Goal: Task Accomplishment & Management: Manage account settings

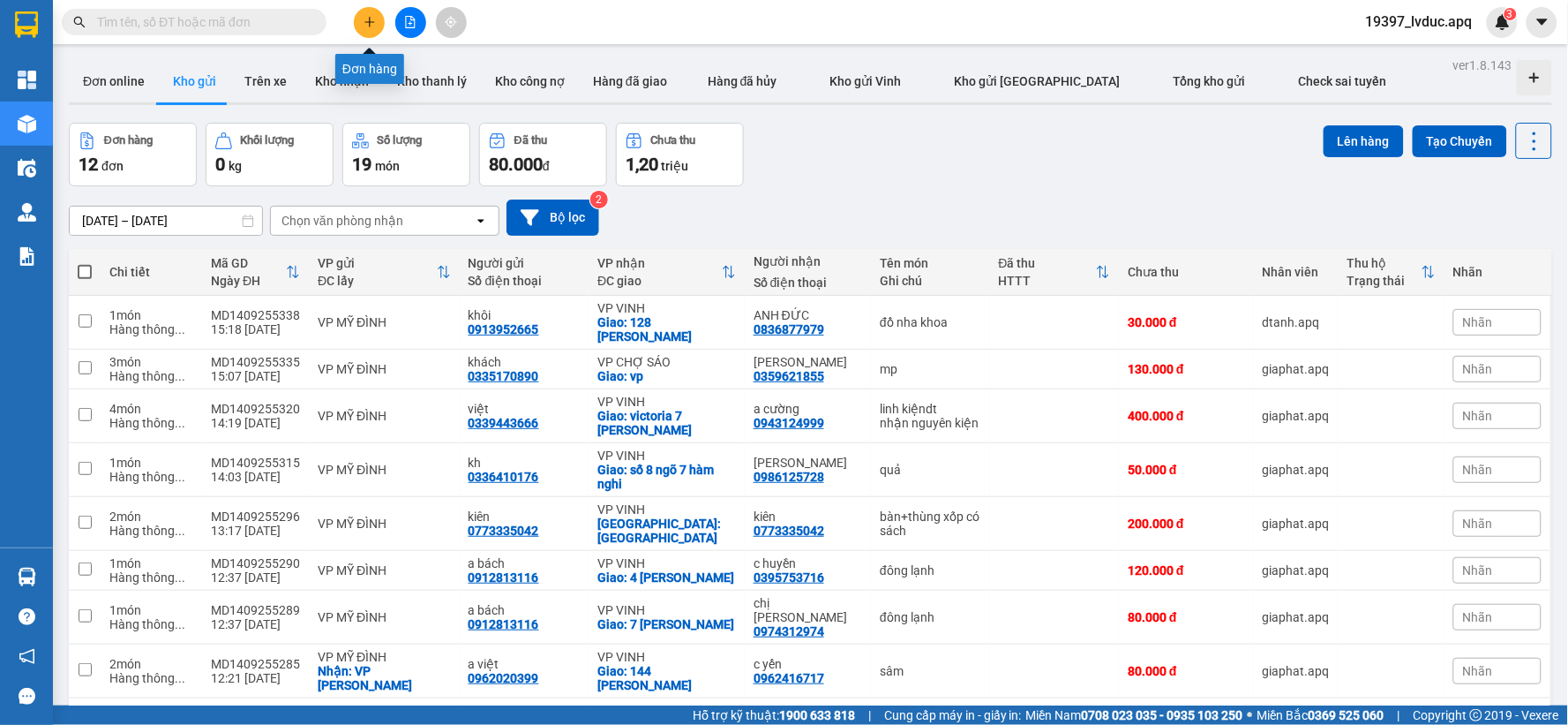
click at [375, 28] on icon "plus" at bounding box center [369, 21] width 12 height 12
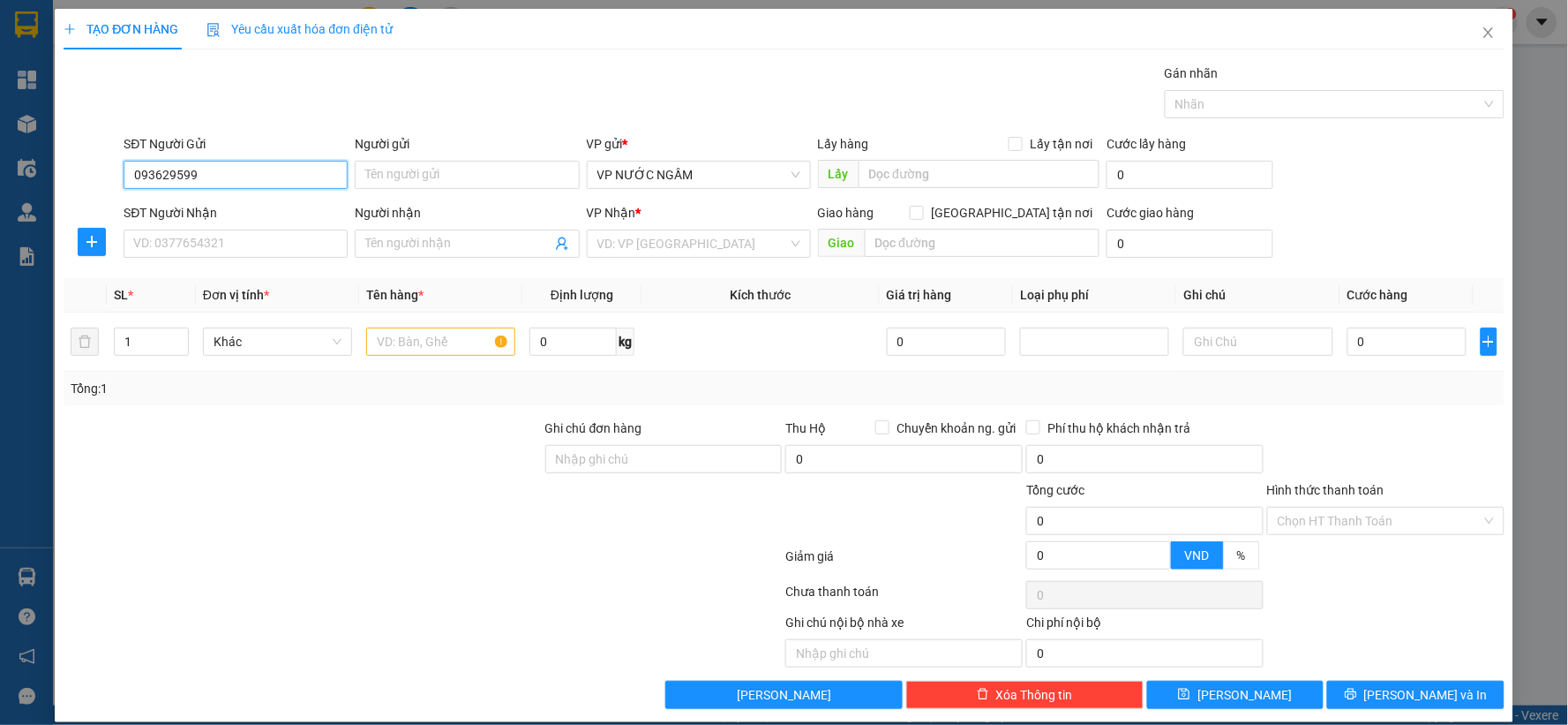
type input "0936295998"
click at [287, 209] on div "0936295998 - nông sản phương anh" at bounding box center [234, 209] width 201 height 19
type input "nông sản phương anh"
type input "0936295998"
click at [216, 242] on input "SĐT Người Nhận" at bounding box center [235, 243] width 224 height 29
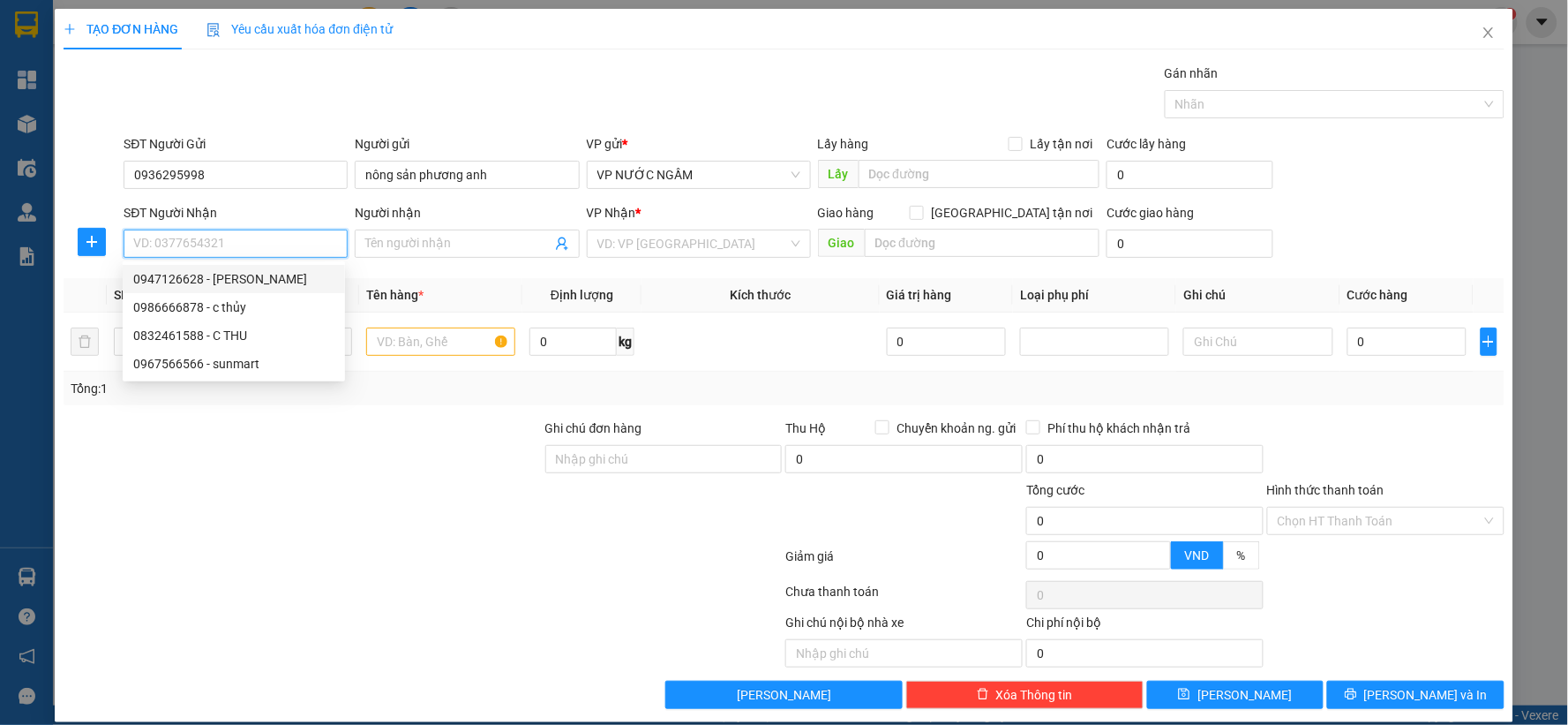
click at [191, 278] on div "0947126628 - c lan" at bounding box center [234, 278] width 201 height 19
type input "0947126628"
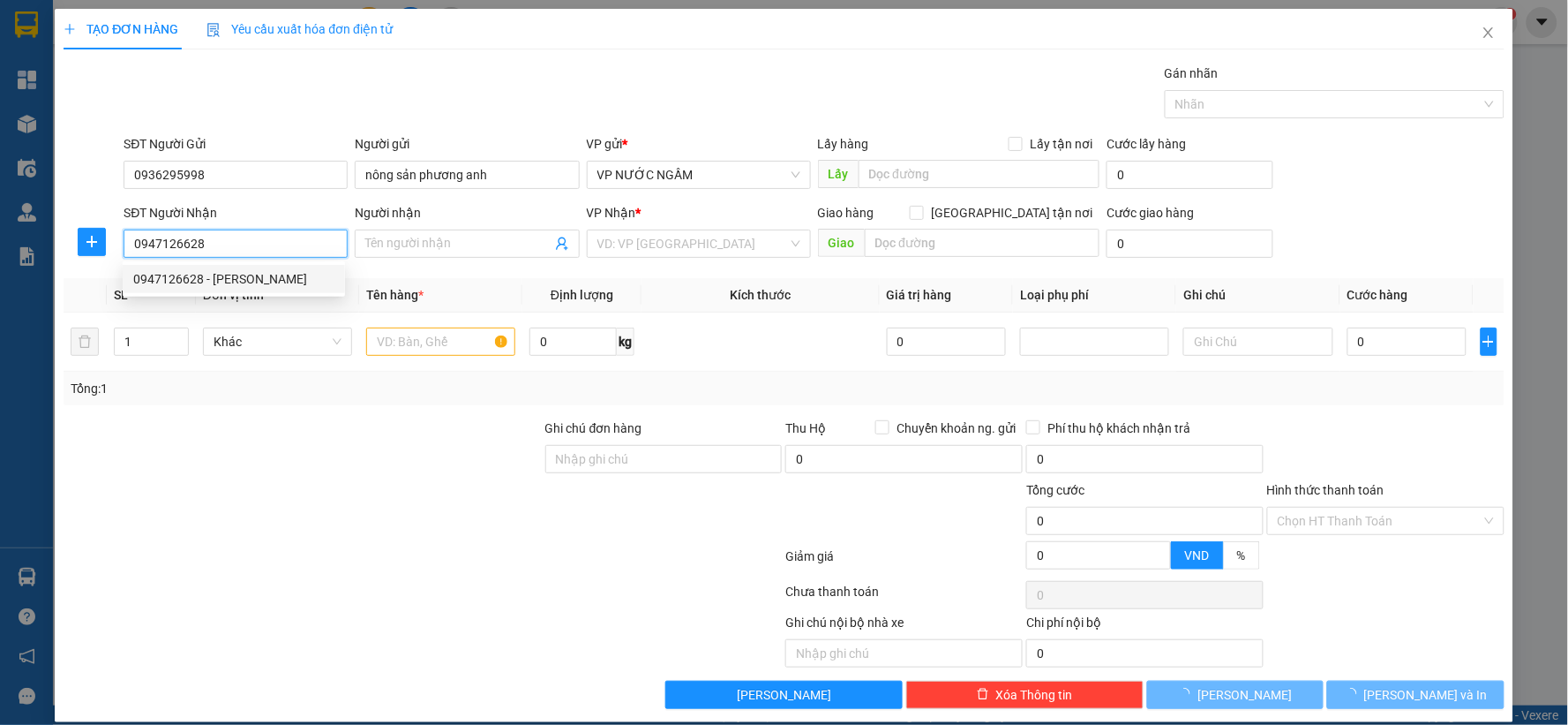
type input "c lan"
checkbox input "true"
type input "18g an dương vương"
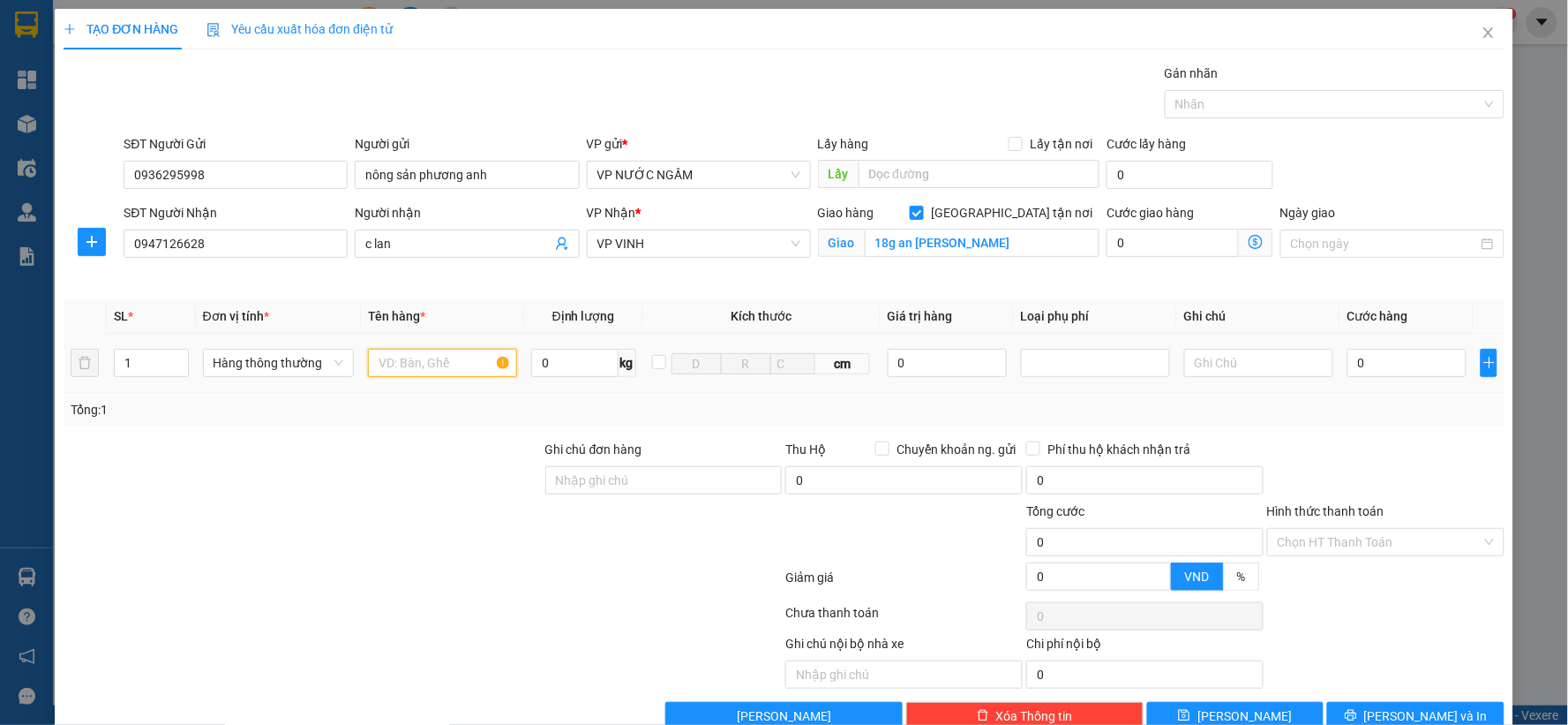
click at [452, 364] on input "text" at bounding box center [443, 362] width 149 height 29
type input "hq"
click at [1397, 359] on input "0" at bounding box center [1407, 362] width 119 height 29
type input "7"
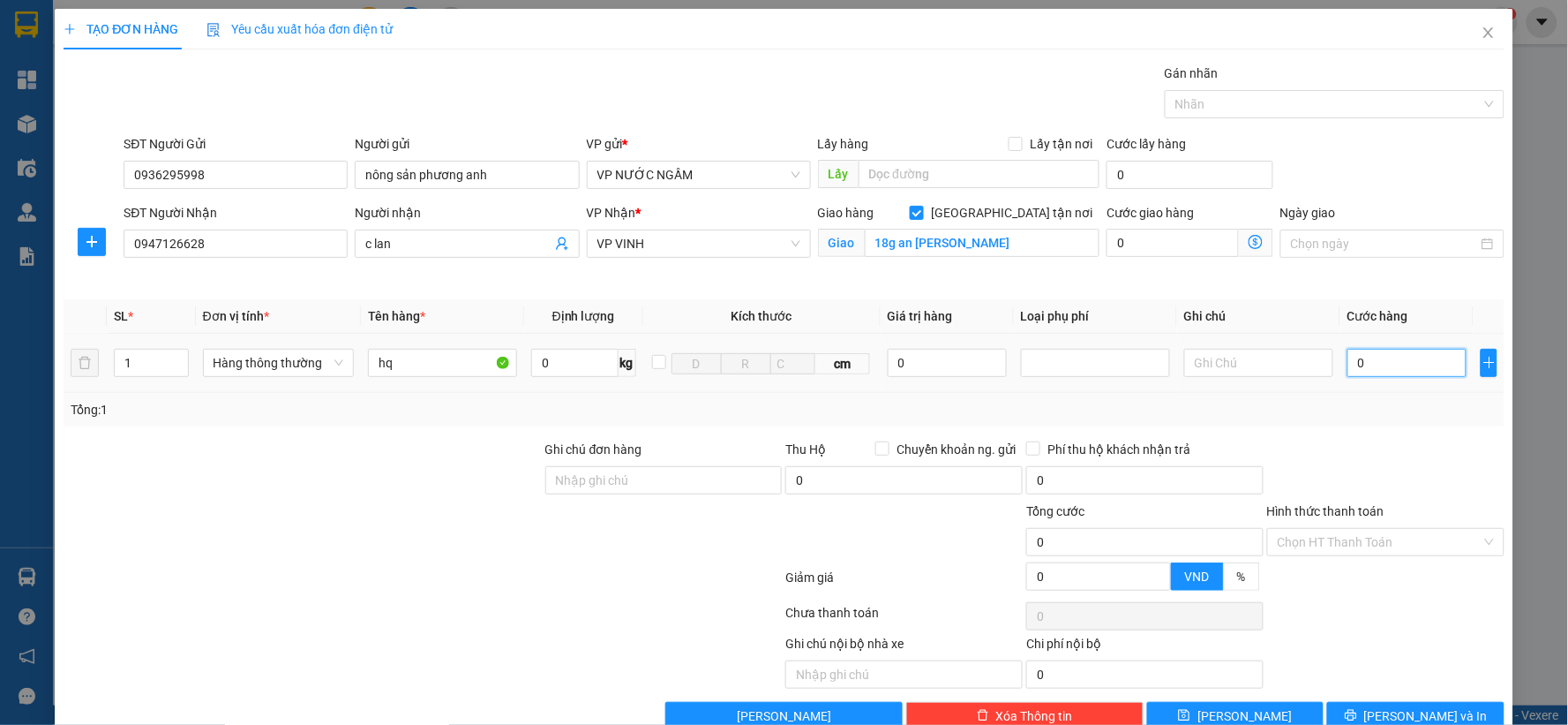
type input "7"
type input "70"
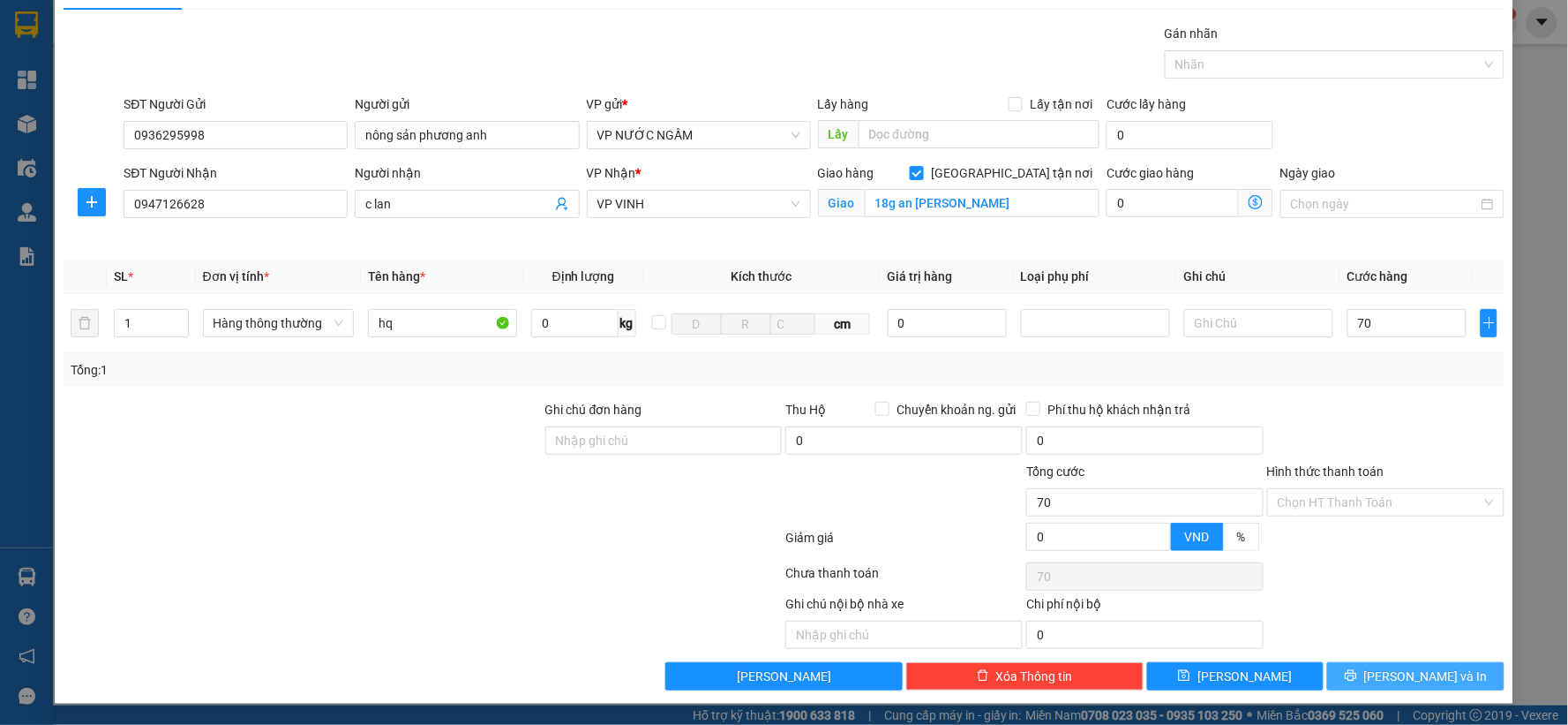
type input "70.000"
click at [1410, 671] on span "[PERSON_NAME] và In" at bounding box center [1426, 675] width 123 height 19
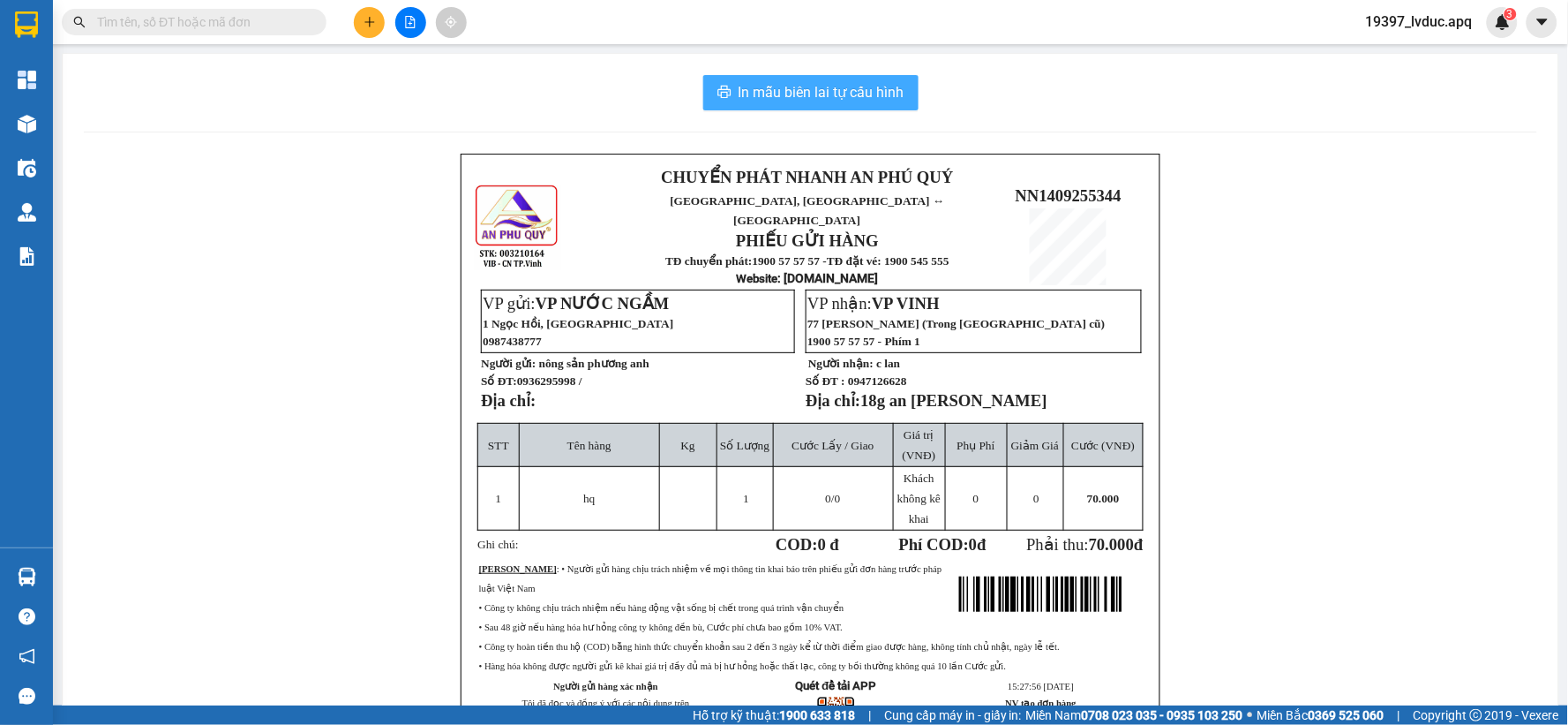
click at [859, 98] on span "In mẫu biên lai tự cấu hình" at bounding box center [822, 92] width 166 height 22
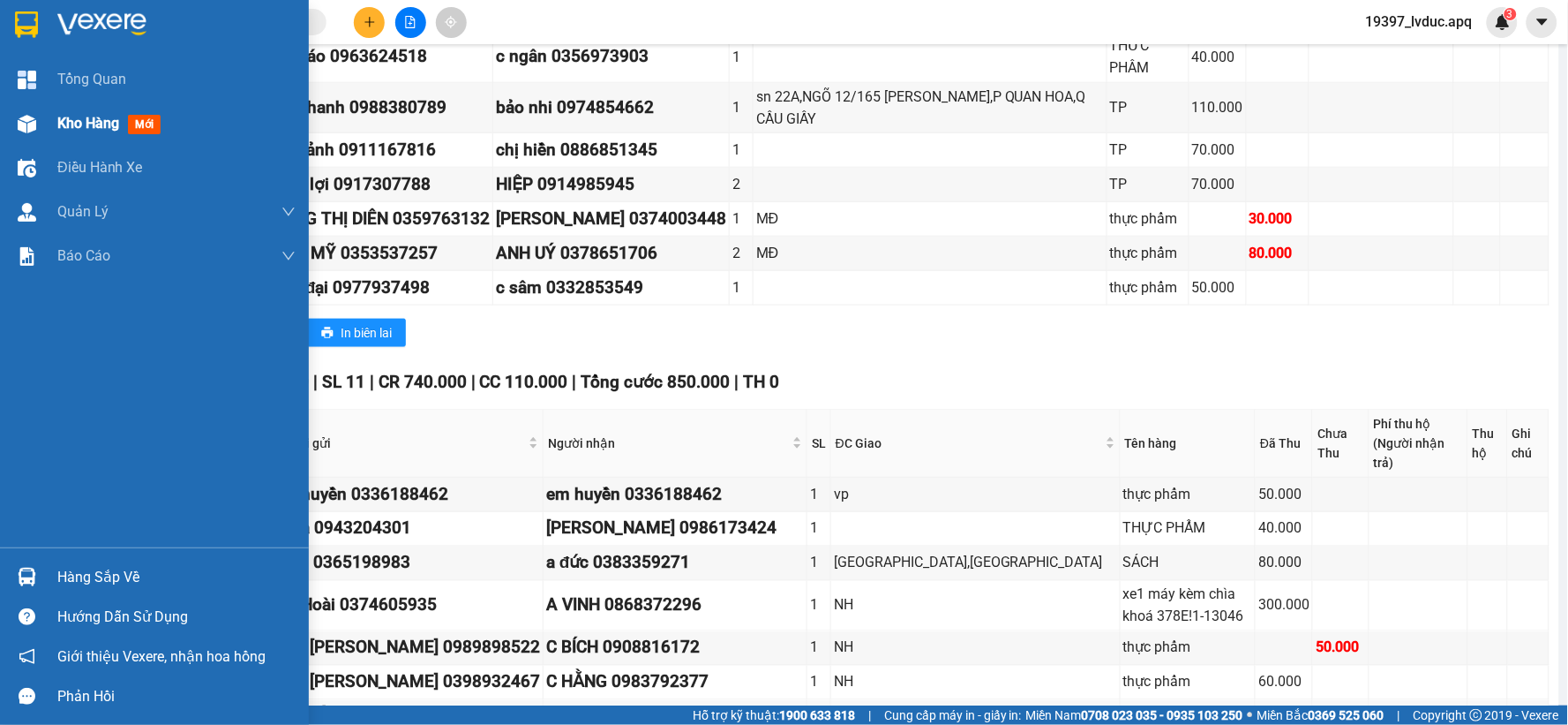
click at [39, 131] on div at bounding box center [27, 124] width 31 height 31
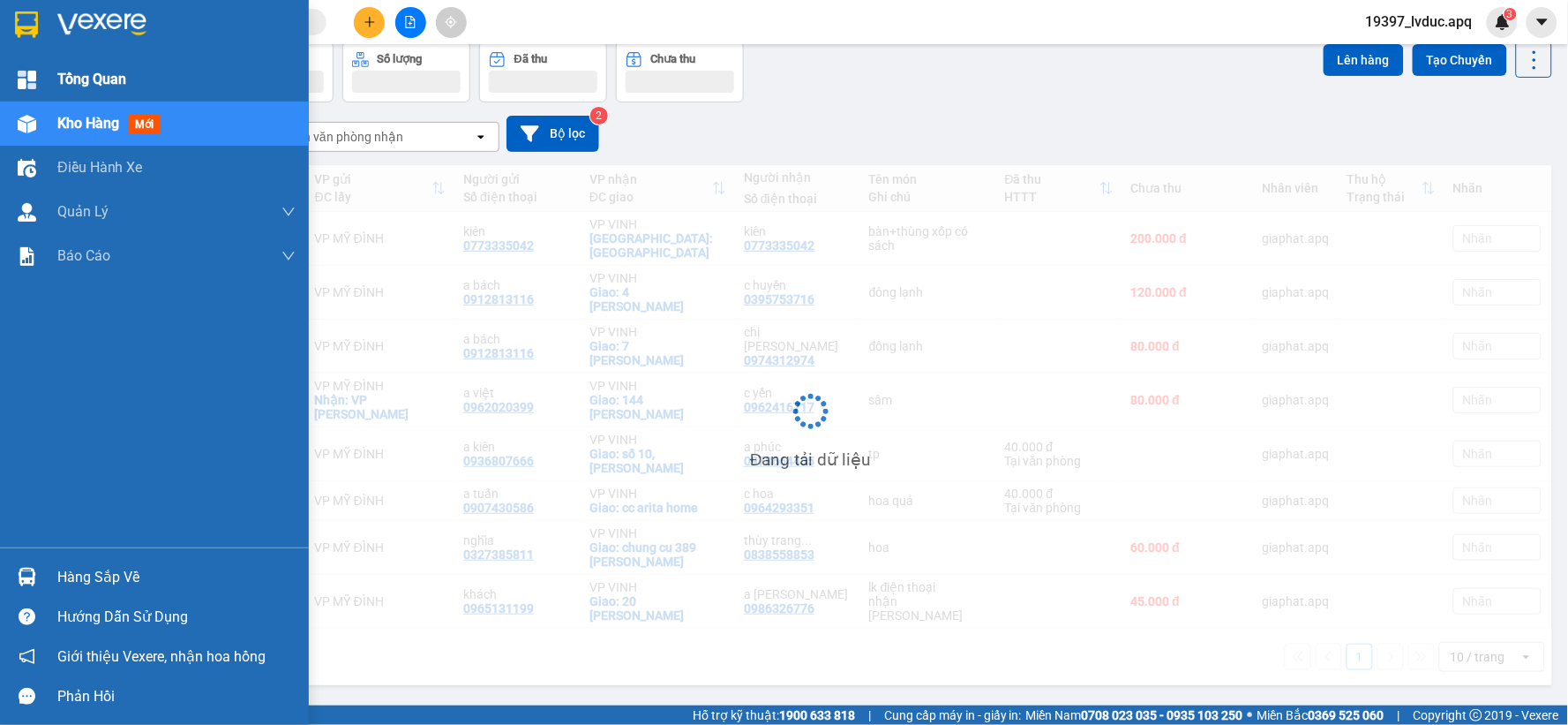
scroll to position [81, 0]
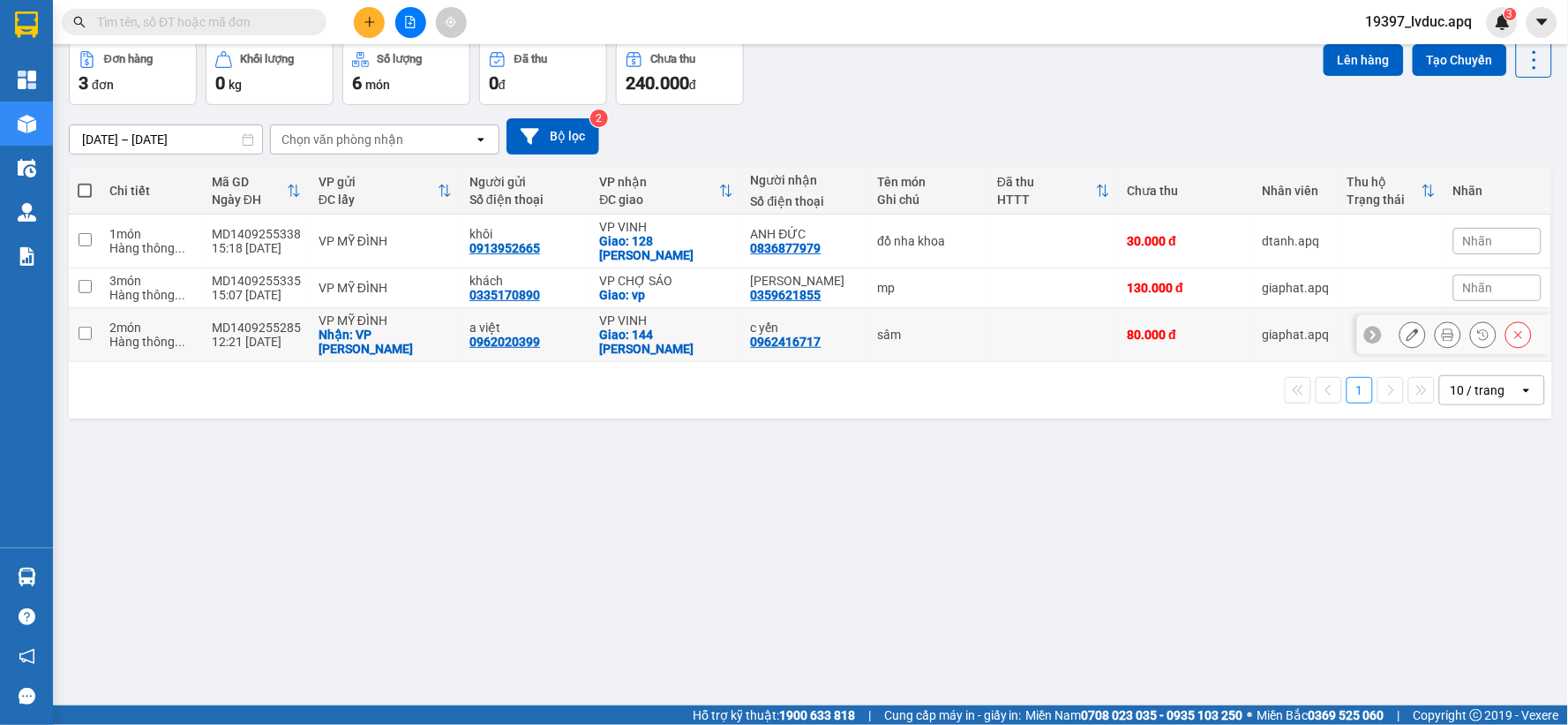
click at [497, 324] on div "a việt" at bounding box center [526, 327] width 112 height 14
checkbox input "true"
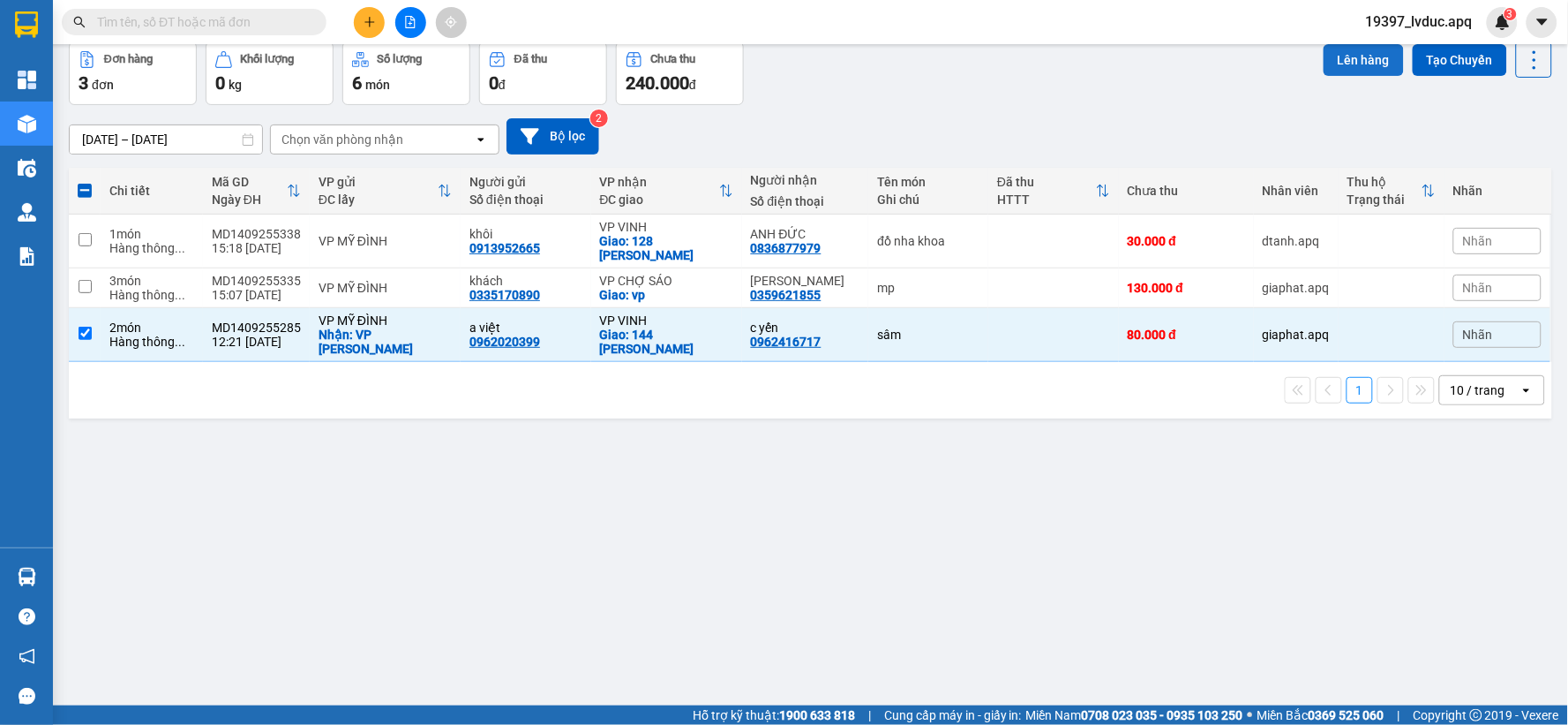
click at [1335, 63] on button "Lên hàng" at bounding box center [1363, 60] width 80 height 31
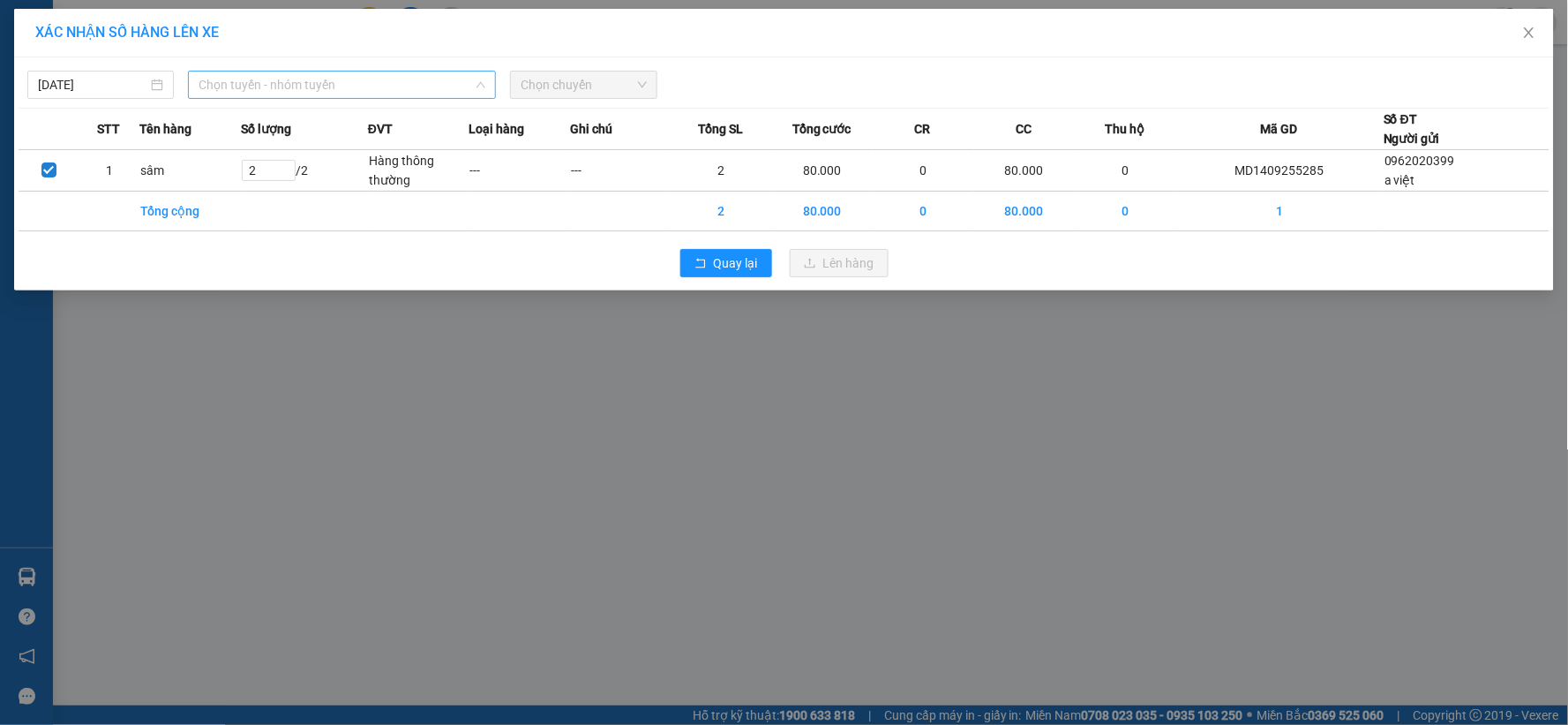
click at [328, 90] on span "Chọn tuyến - nhóm tuyến" at bounding box center [342, 85] width 287 height 27
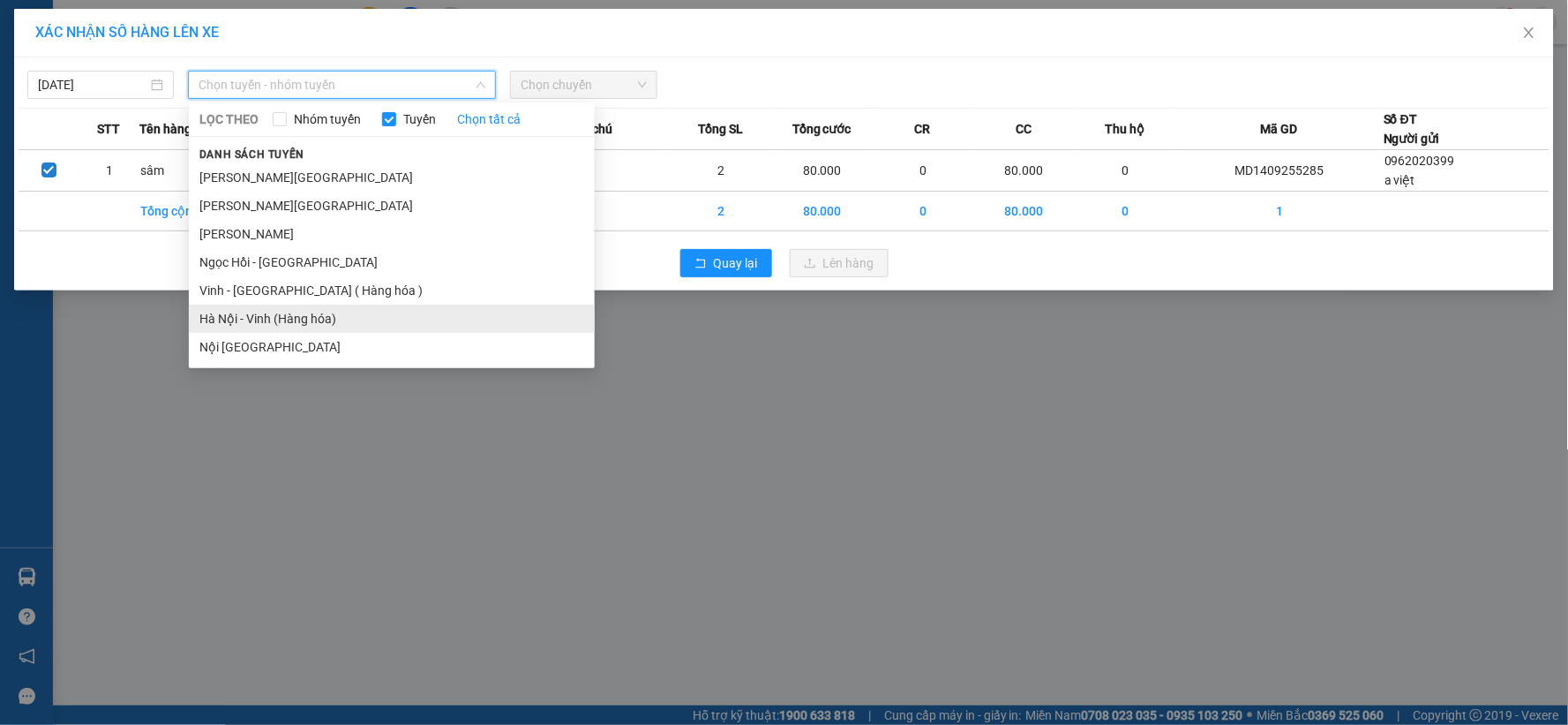
click at [295, 310] on li "Hà Nội - Vinh (Hàng hóa)" at bounding box center [392, 319] width 406 height 29
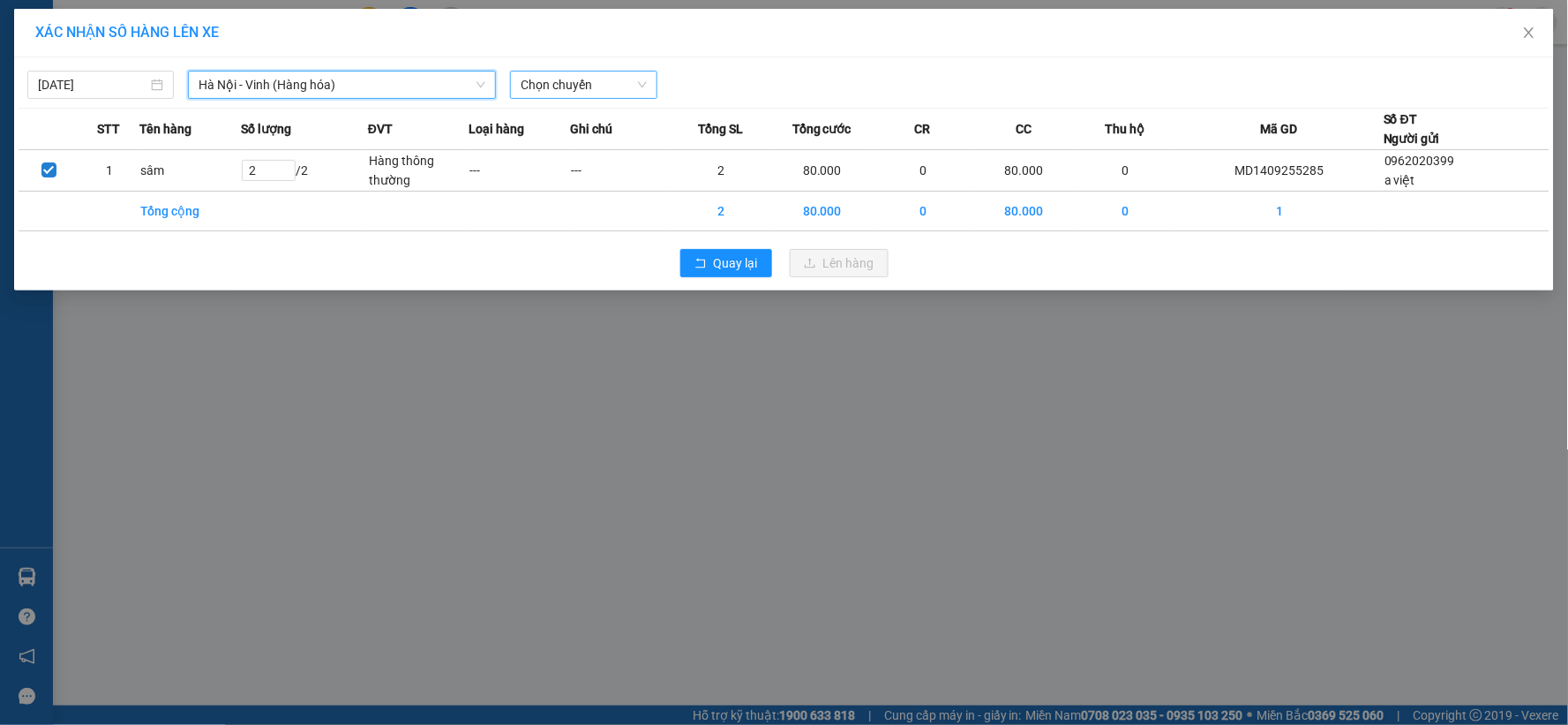
drag, startPoint x: 590, startPoint y: 74, endPoint x: 604, endPoint y: 94, distance: 24.4
click at [591, 76] on span "Chọn chuyến" at bounding box center [583, 85] width 125 height 27
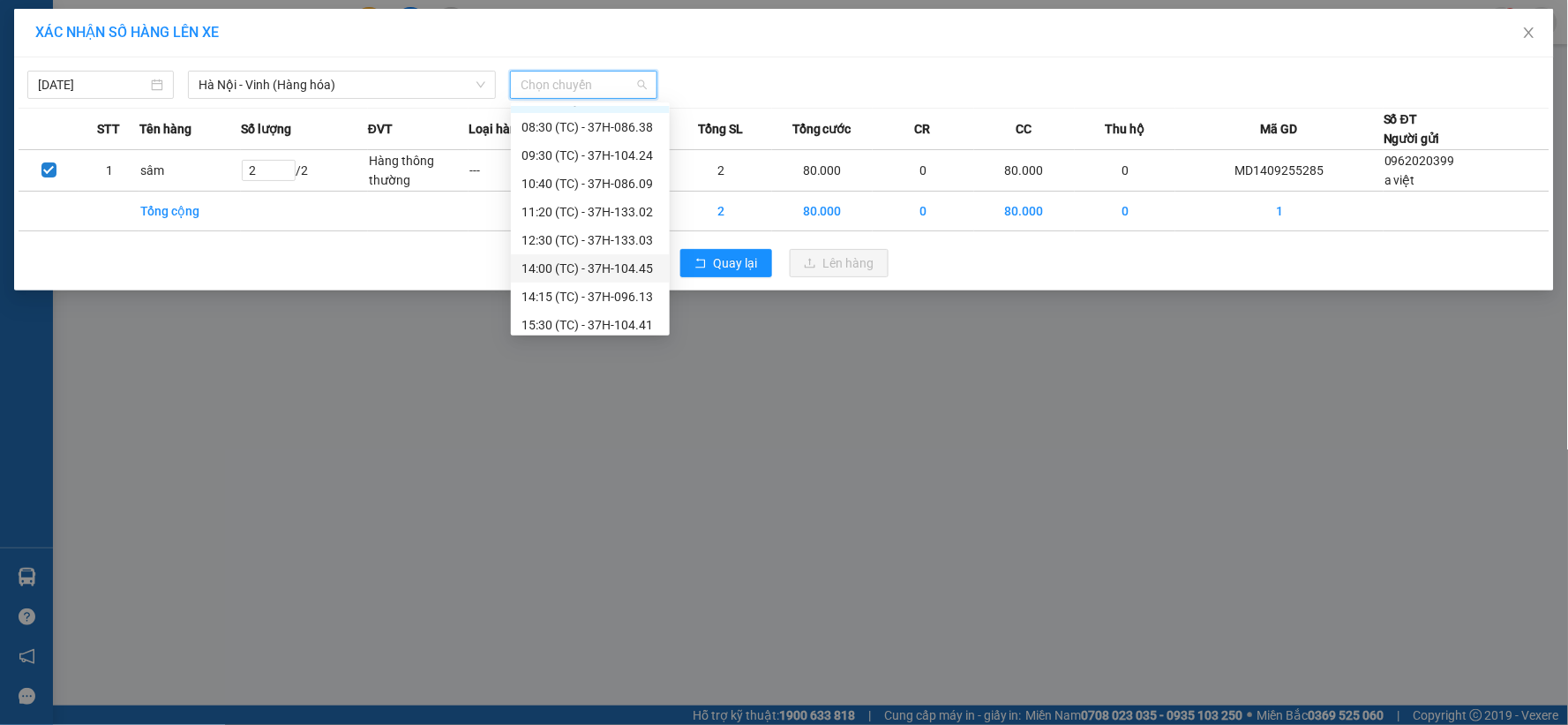
scroll to position [56, 0]
click at [632, 309] on div "17:00 (TC) - 37H-104.02" at bounding box center [590, 317] width 137 height 19
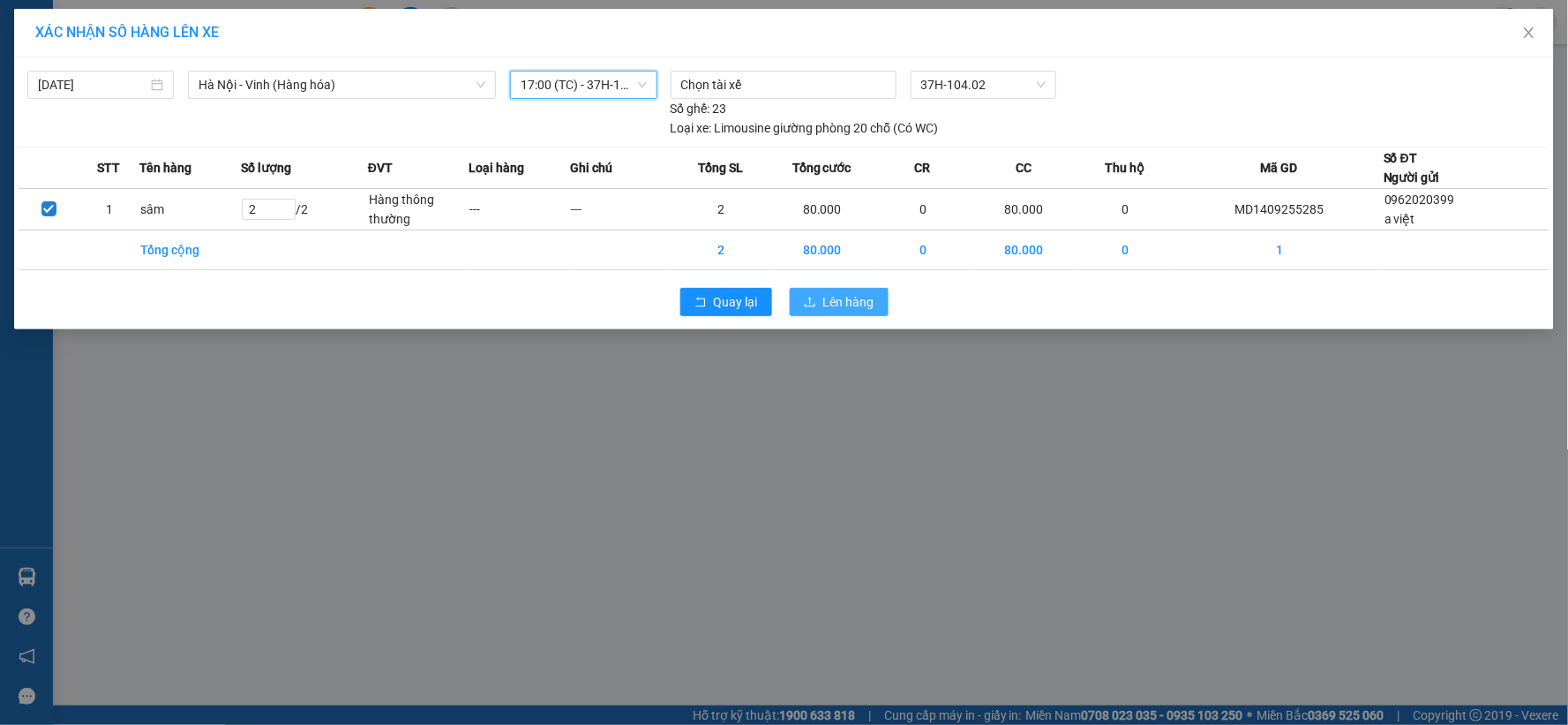
click at [836, 293] on span "Lên hàng" at bounding box center [849, 301] width 52 height 19
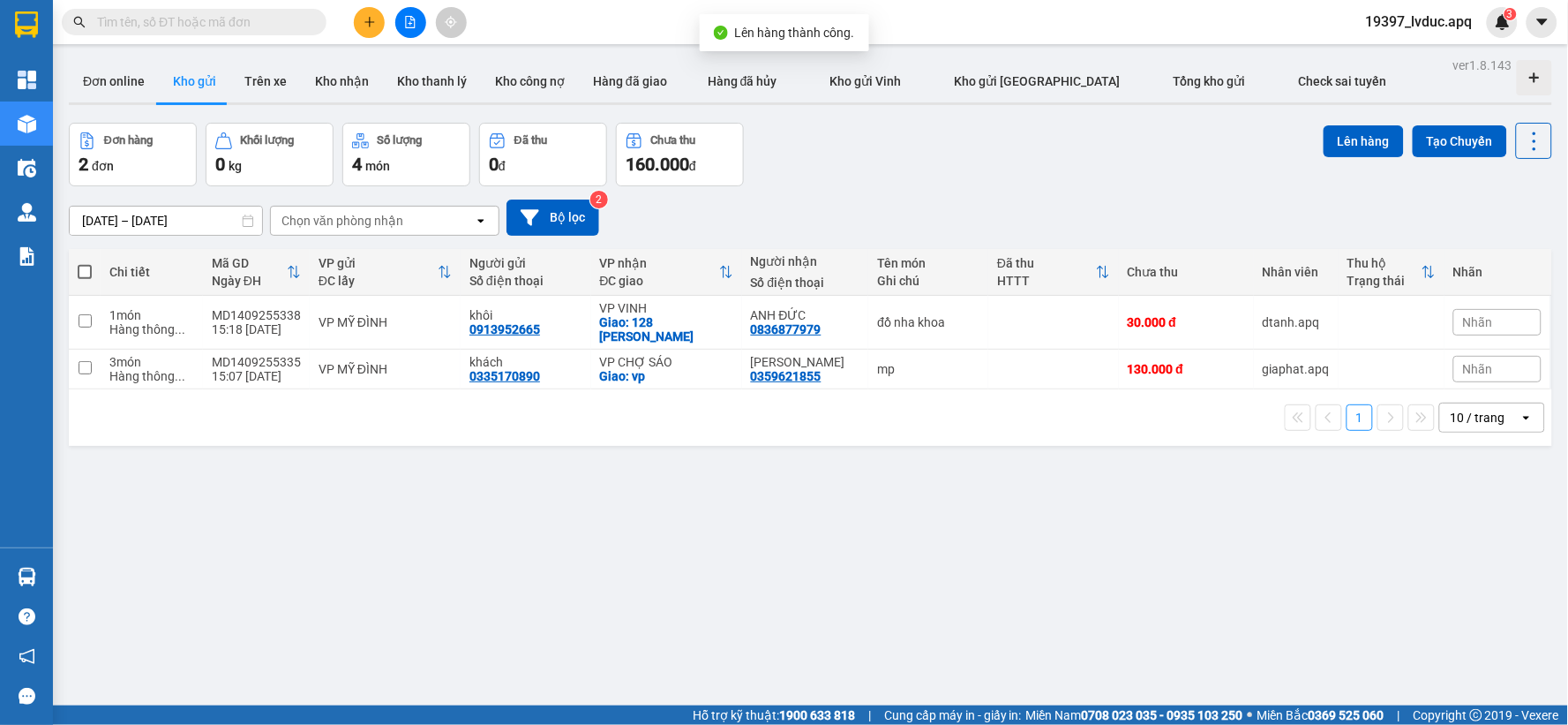
click at [577, 192] on div "[DATE] – [DATE] Press the down arrow key to interact with the calendar and sele…" at bounding box center [811, 217] width 1483 height 63
click at [582, 217] on button "Bộ lọc" at bounding box center [553, 217] width 93 height 36
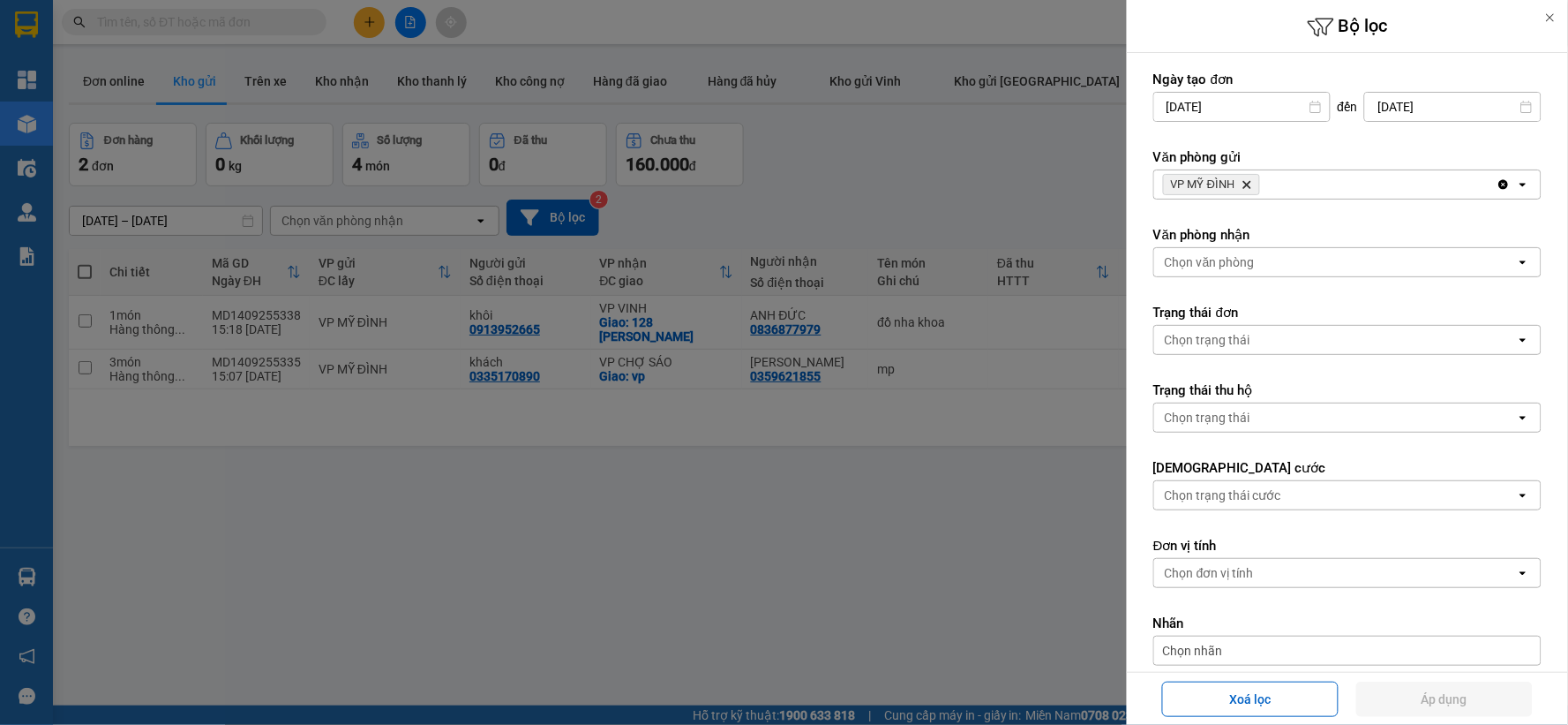
click at [1248, 179] on icon "Delete" at bounding box center [1246, 183] width 10 height 10
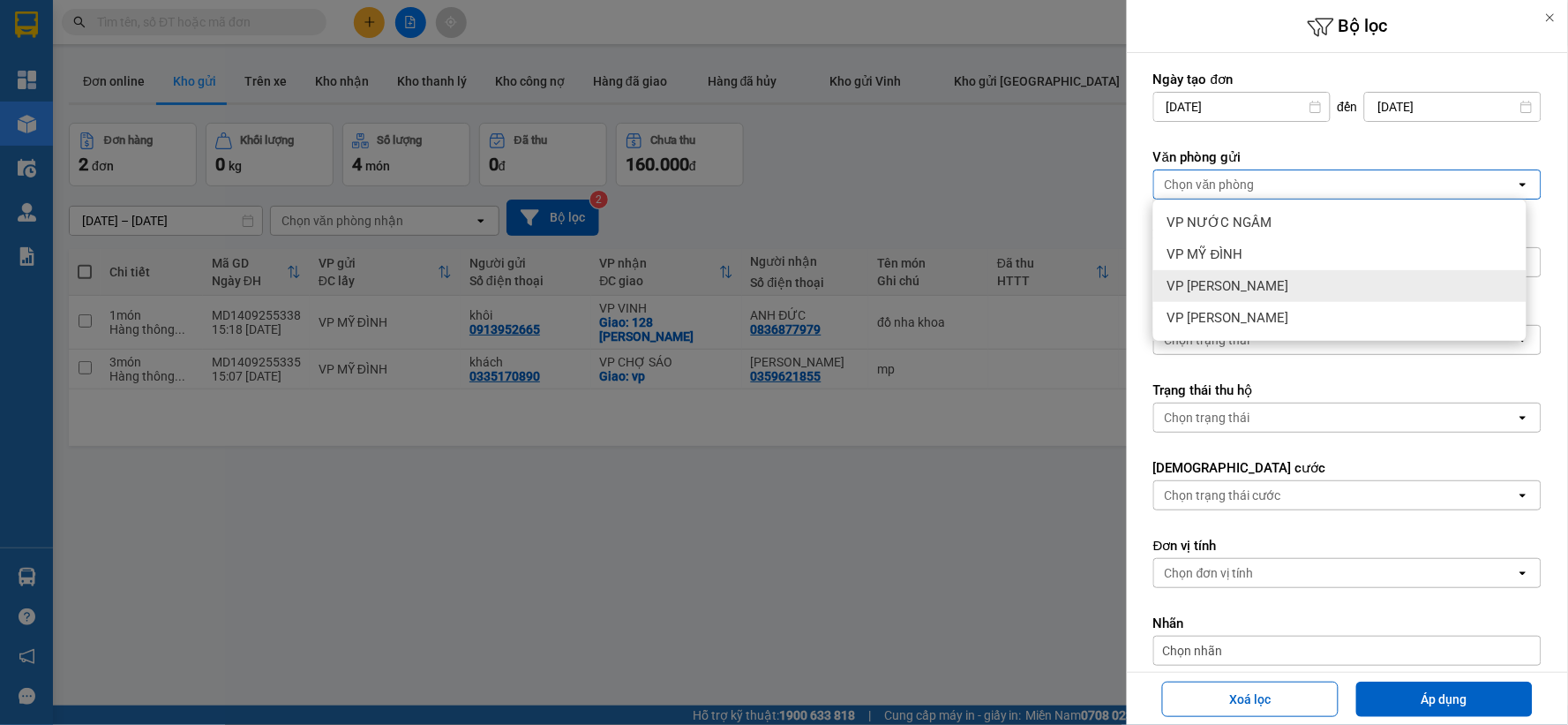
drag, startPoint x: 1236, startPoint y: 281, endPoint x: 1291, endPoint y: 318, distance: 66.3
click at [1236, 283] on span "VP [PERSON_NAME]" at bounding box center [1228, 286] width 122 height 18
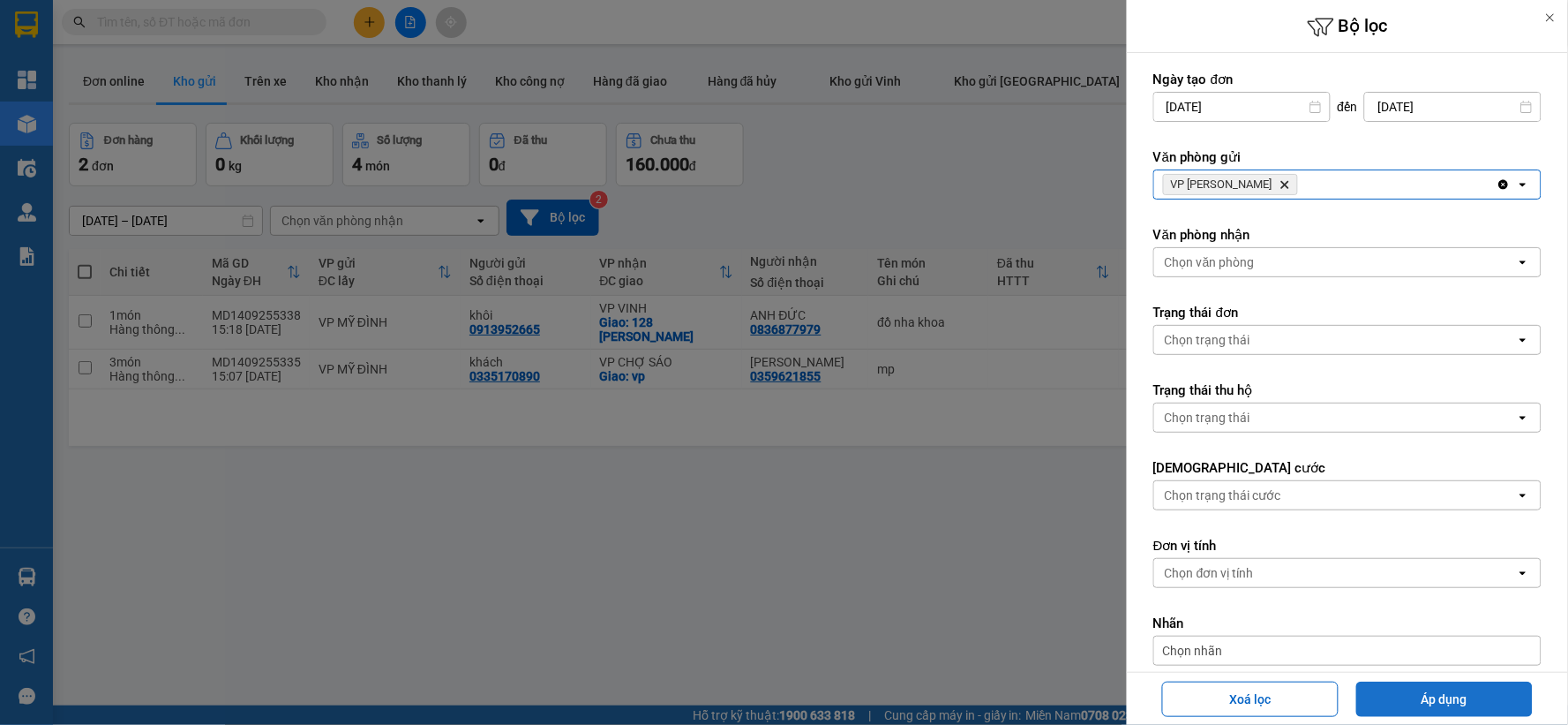
click at [1480, 684] on button "Áp dụng" at bounding box center [1445, 699] width 177 height 35
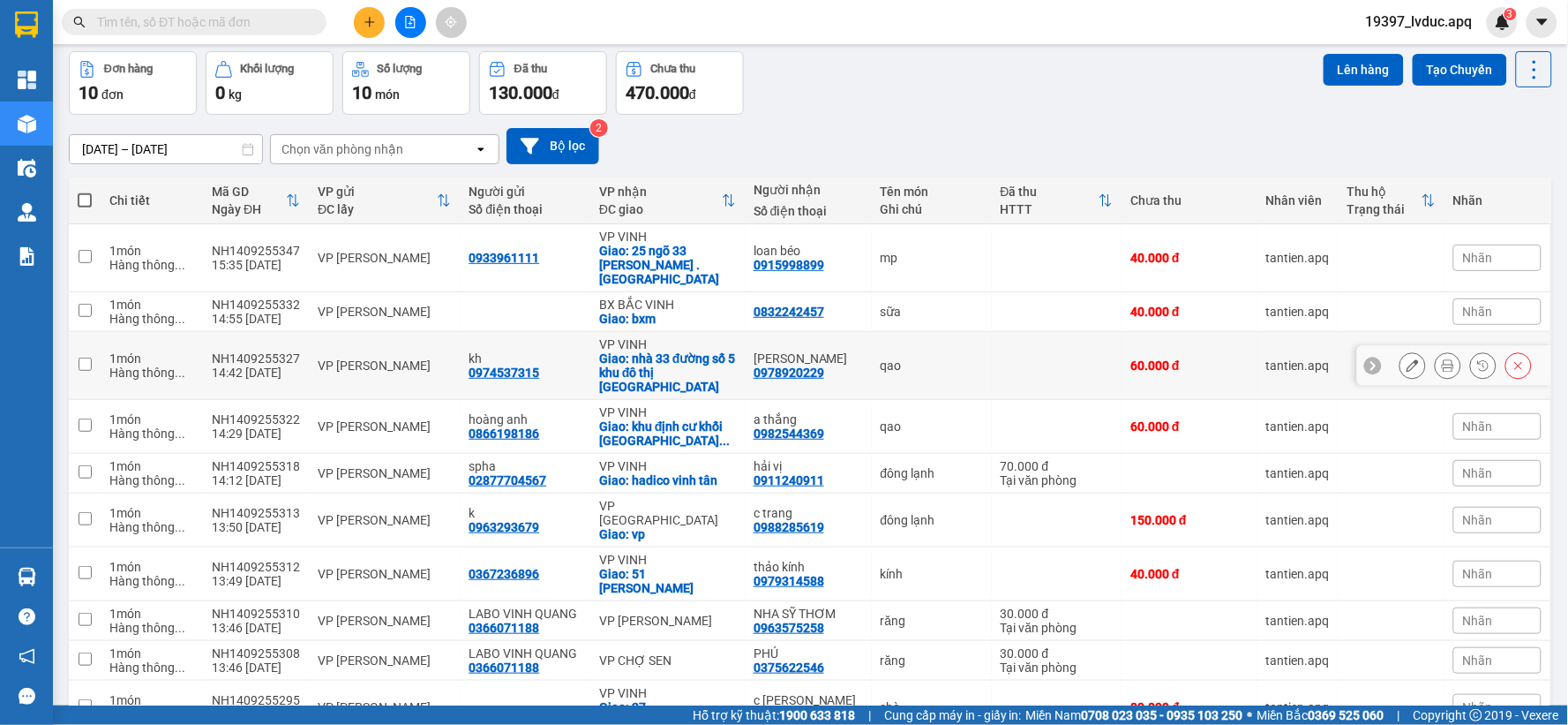
scroll to position [103, 0]
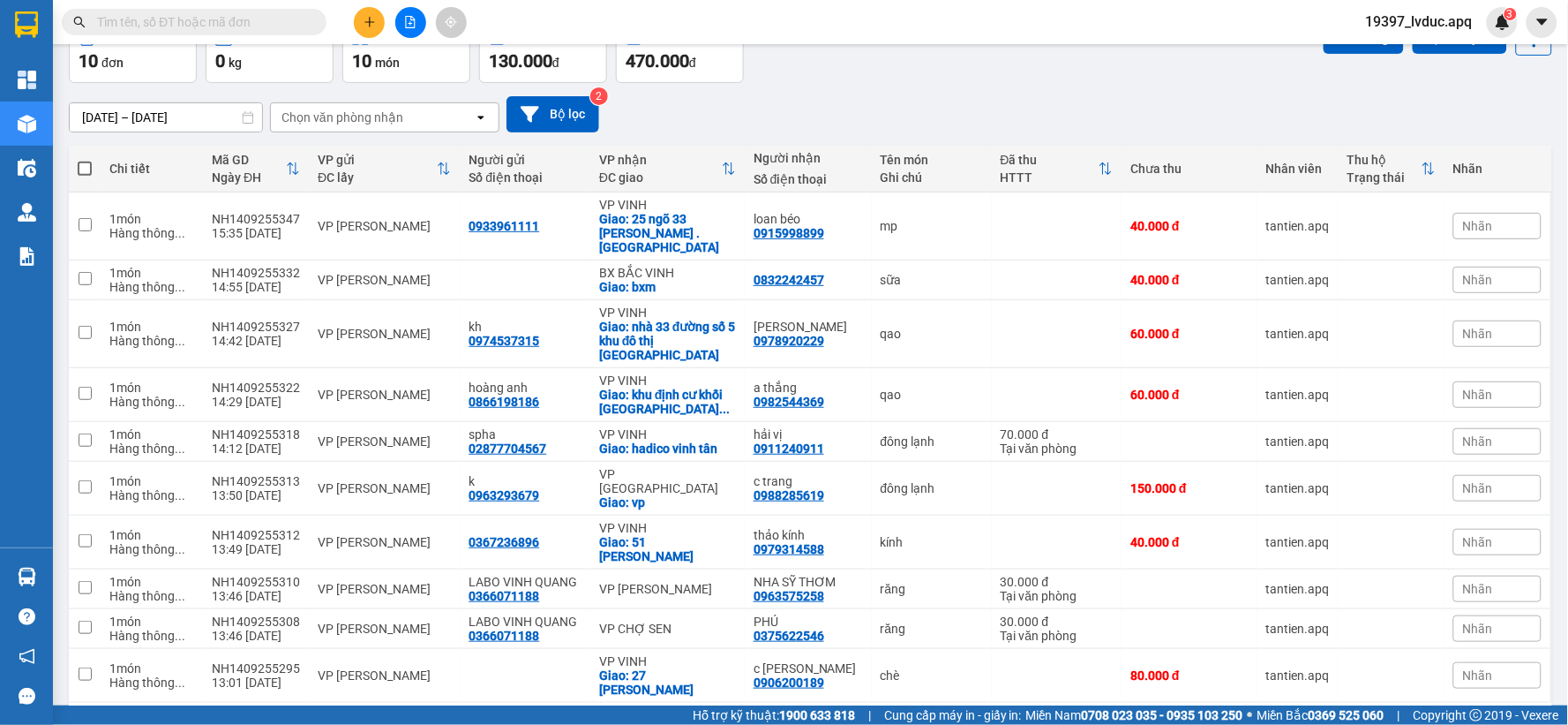
click at [533, 90] on div "[DATE] – [DATE] Press the down arrow key to interact with the calendar and sele…" at bounding box center [811, 114] width 1483 height 63
click at [549, 125] on button "Bộ lọc" at bounding box center [553, 113] width 93 height 36
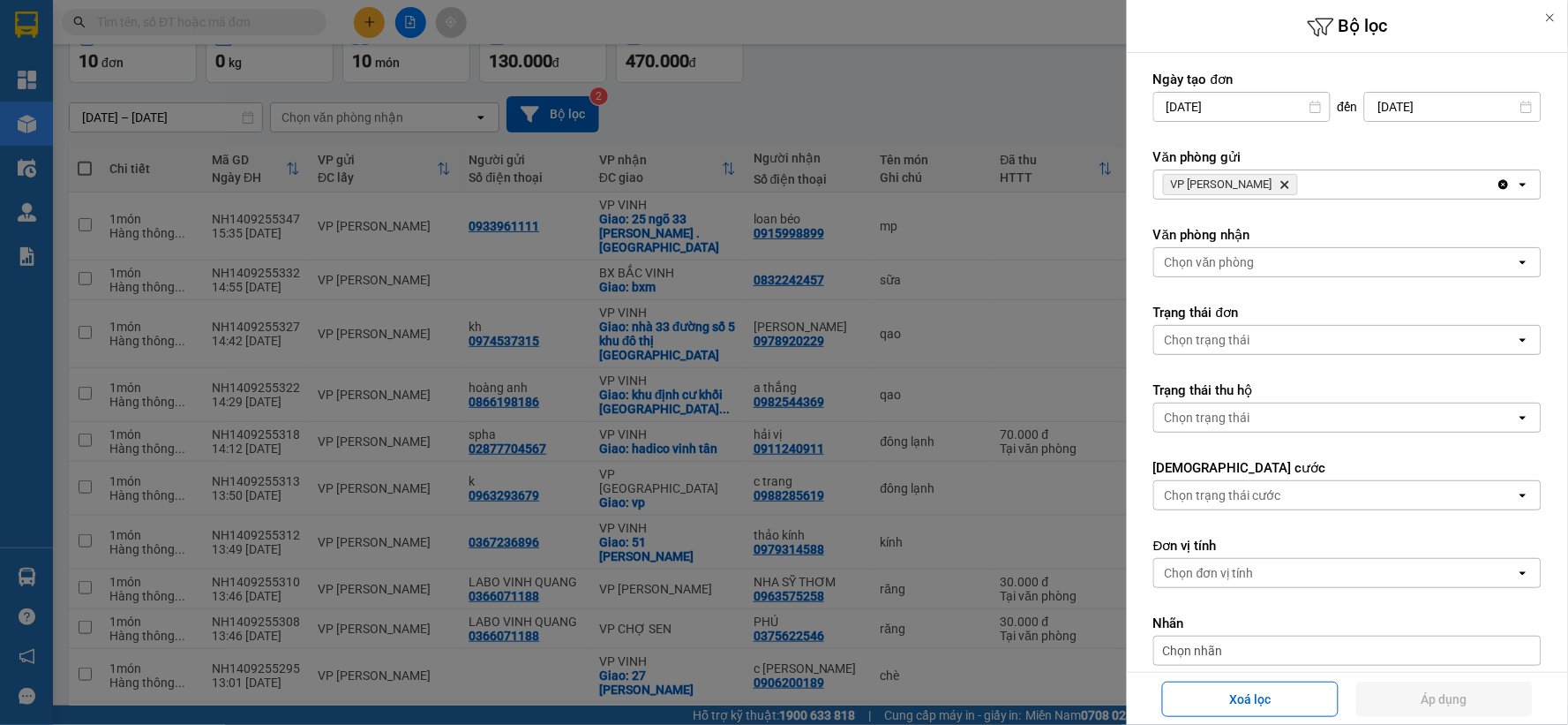
click at [1280, 181] on icon "Delete" at bounding box center [1284, 183] width 10 height 10
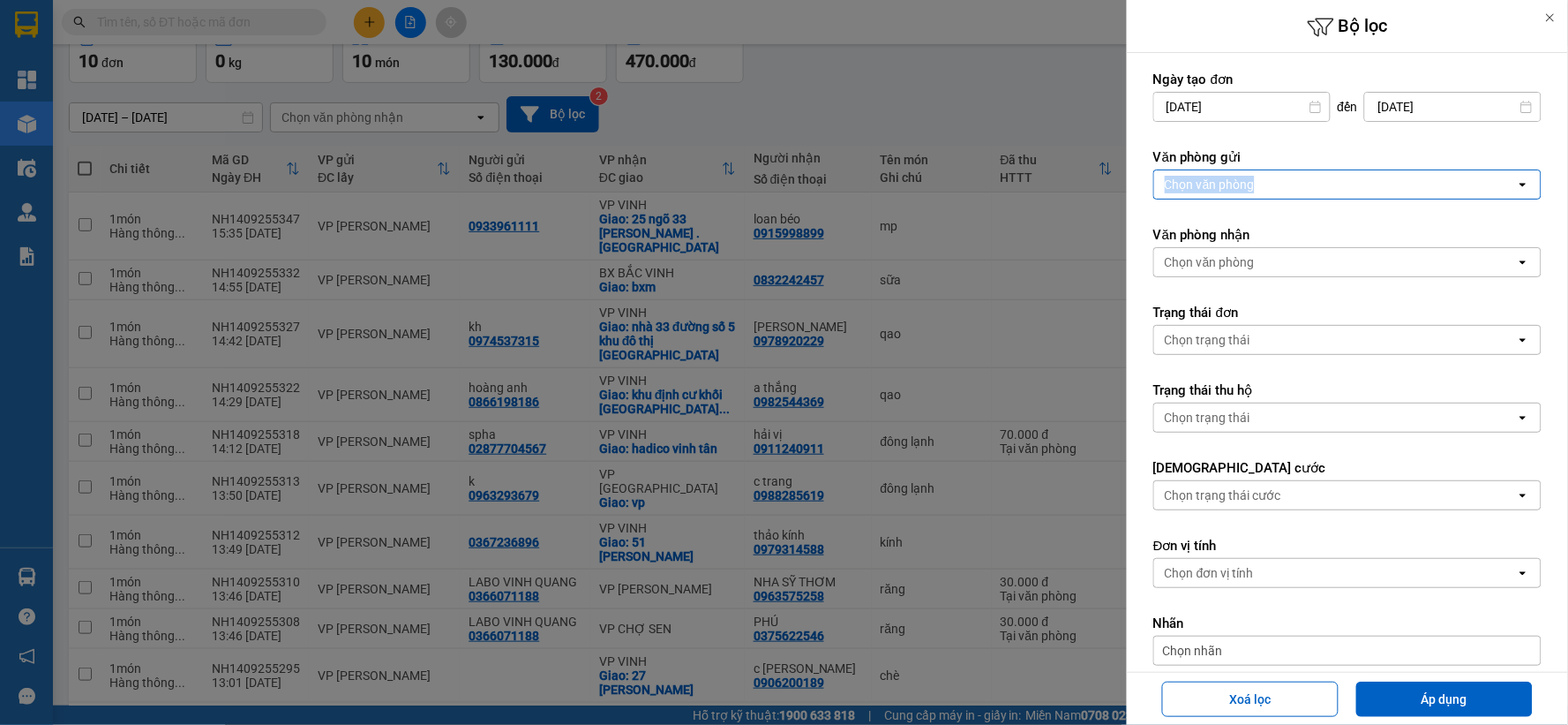
click at [1251, 187] on div "Chọn văn phòng" at bounding box center [1211, 184] width 90 height 18
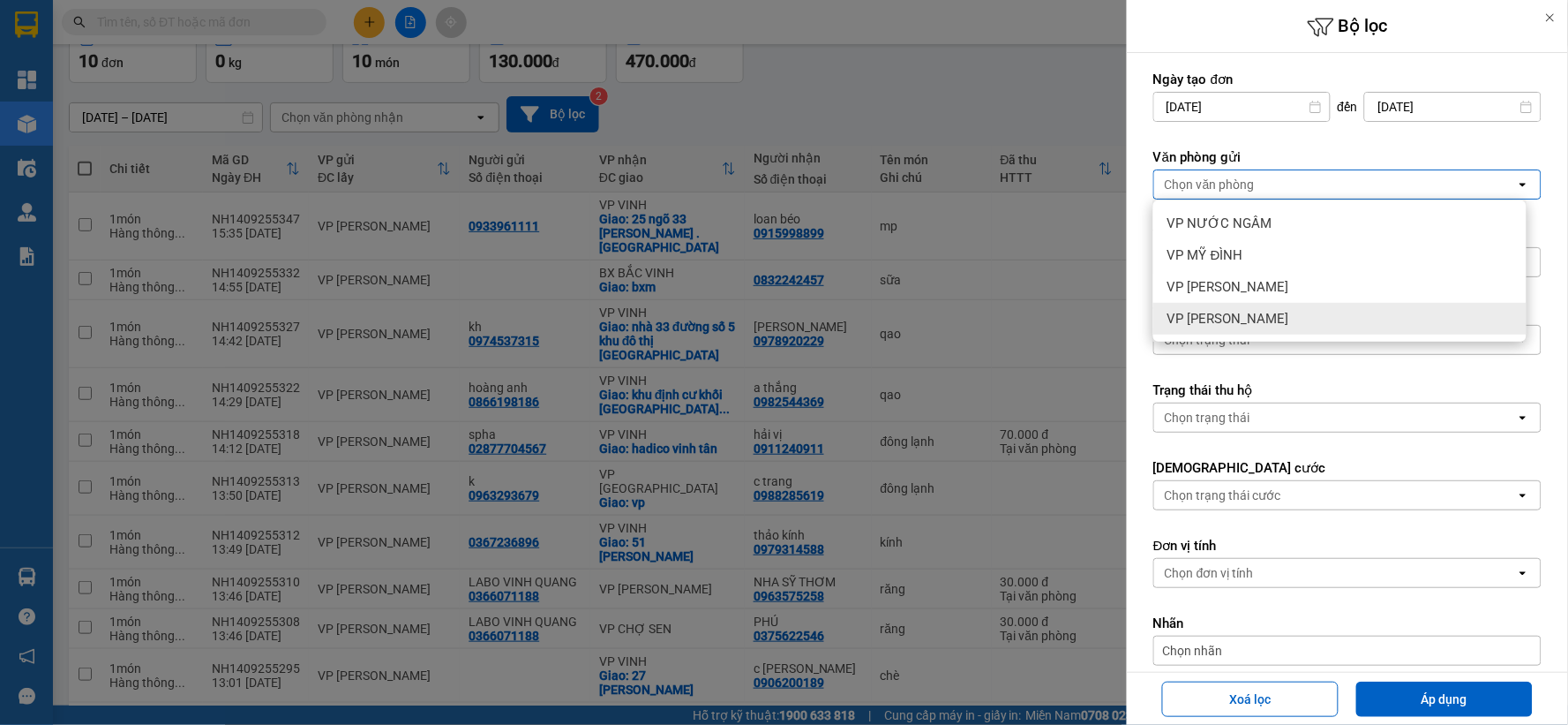
click at [1306, 303] on div "VP [PERSON_NAME]" at bounding box center [1340, 319] width 373 height 31
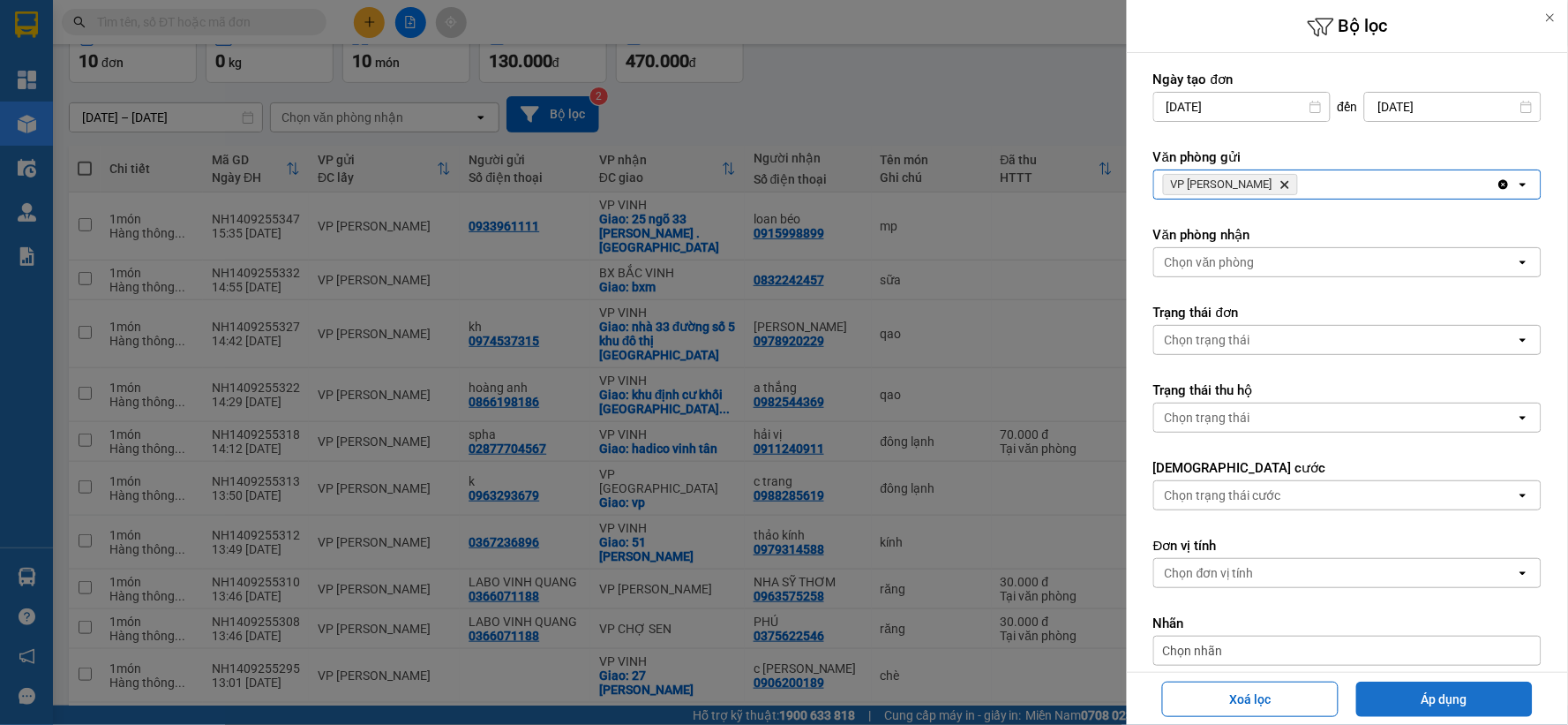
click at [1428, 690] on button "Áp dụng" at bounding box center [1445, 699] width 177 height 35
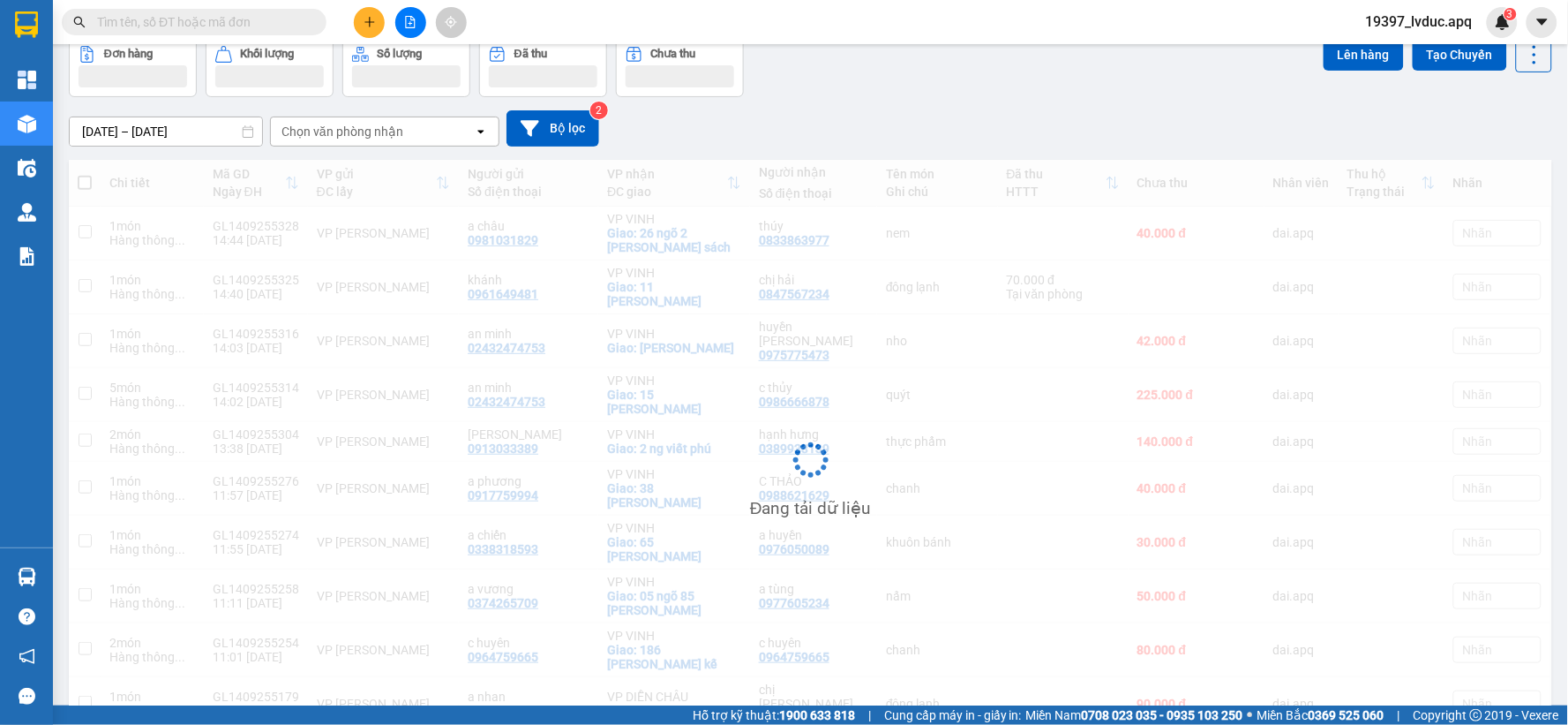
scroll to position [90, 0]
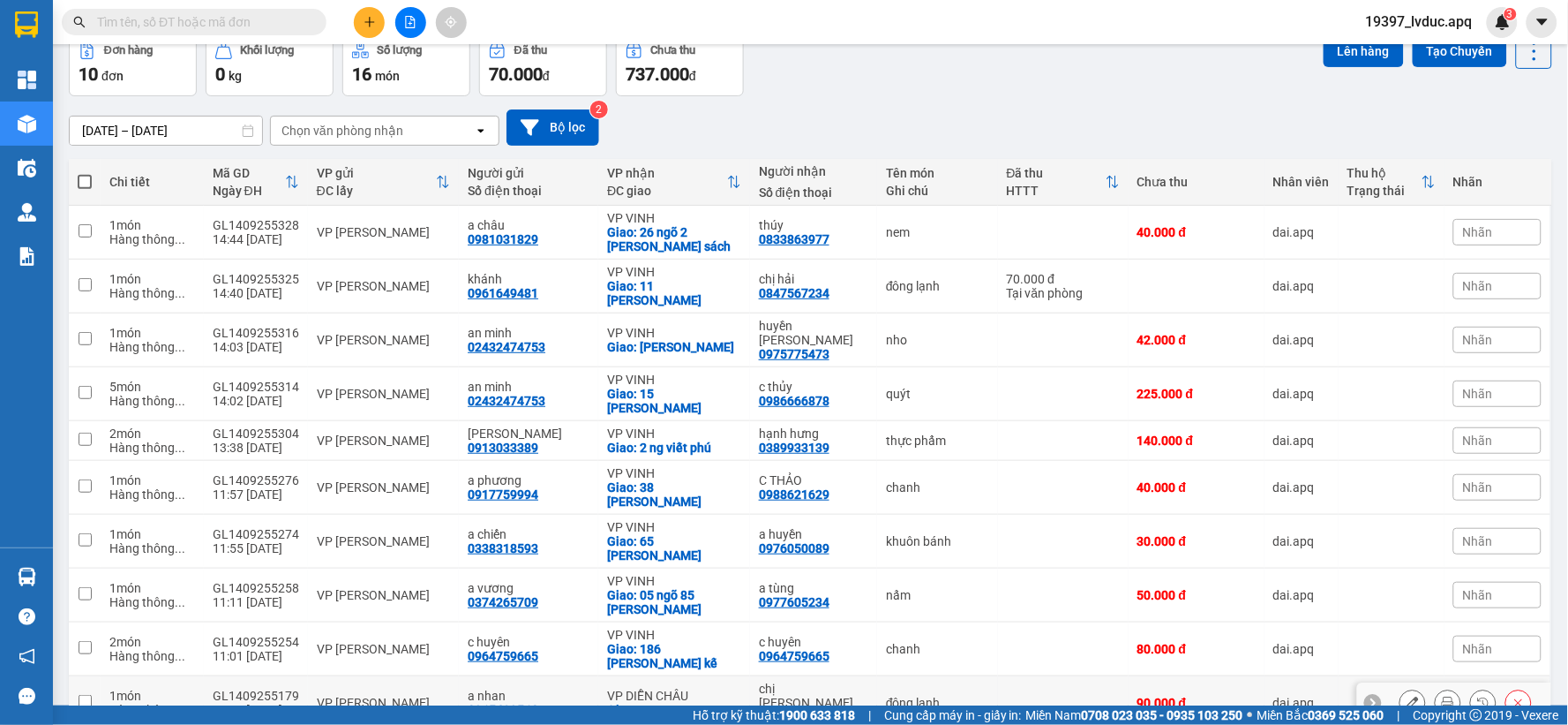
click at [625, 688] on div "VP DIỄN CHÂU" at bounding box center [674, 695] width 135 height 14
checkbox input "true"
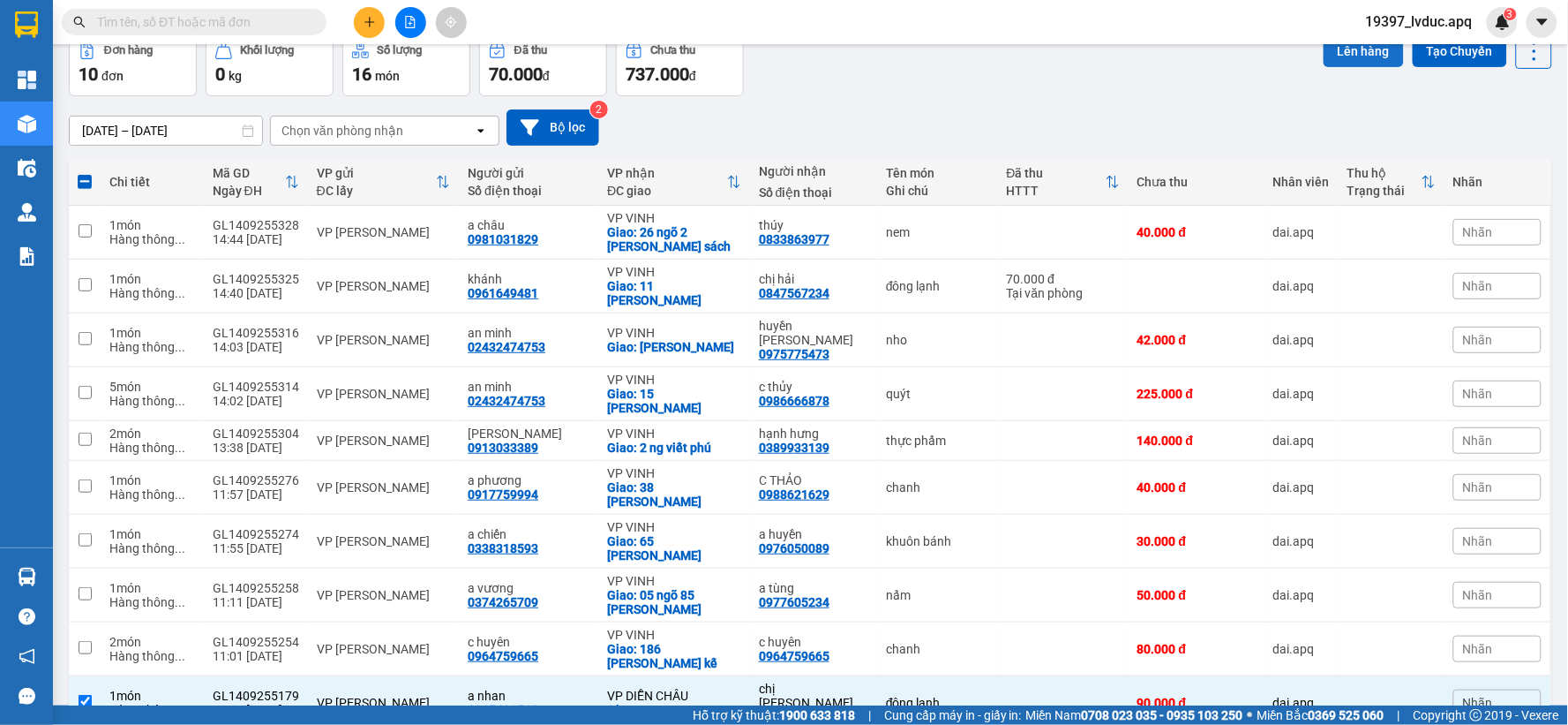
click at [1348, 50] on button "Lên hàng" at bounding box center [1363, 51] width 80 height 31
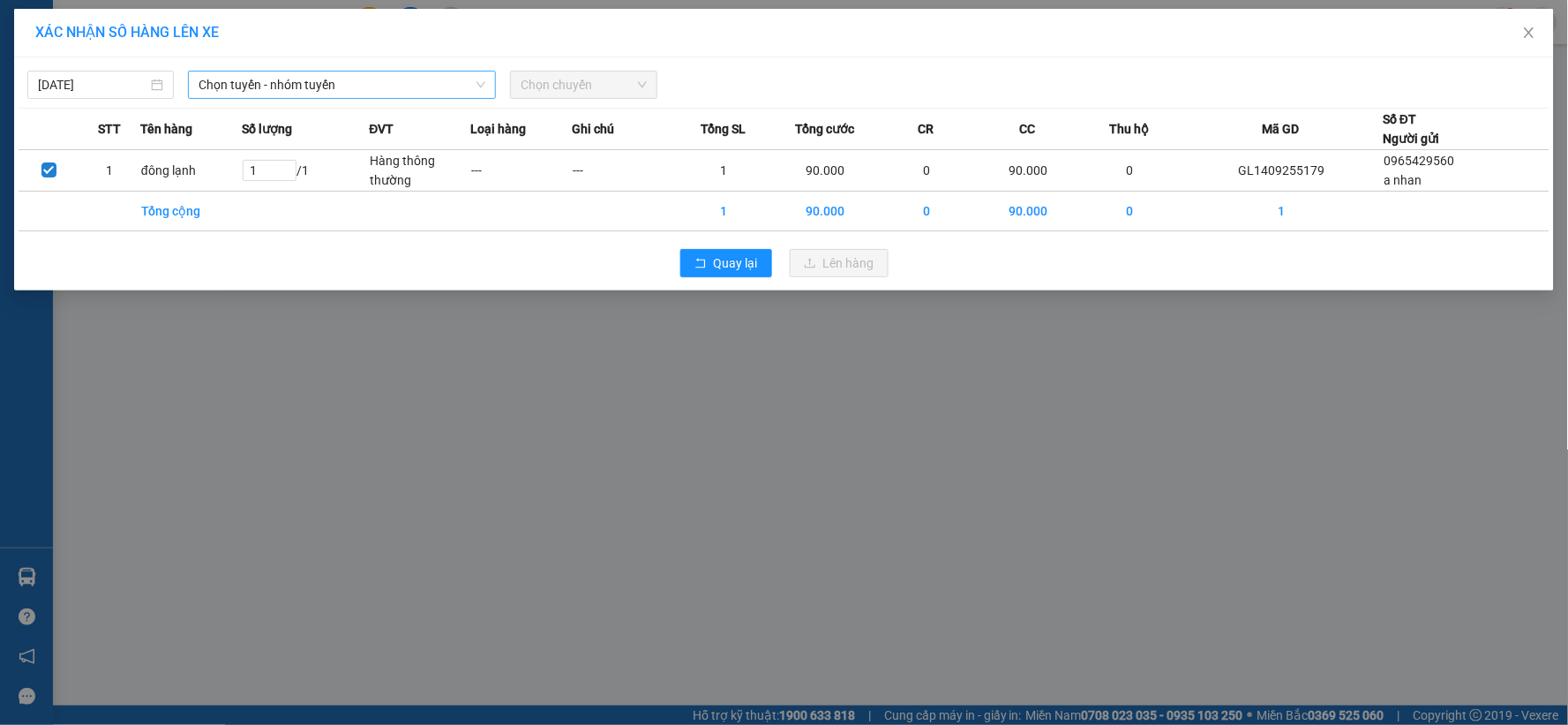
click at [369, 83] on span "Chọn tuyến - nhóm tuyến" at bounding box center [342, 85] width 287 height 27
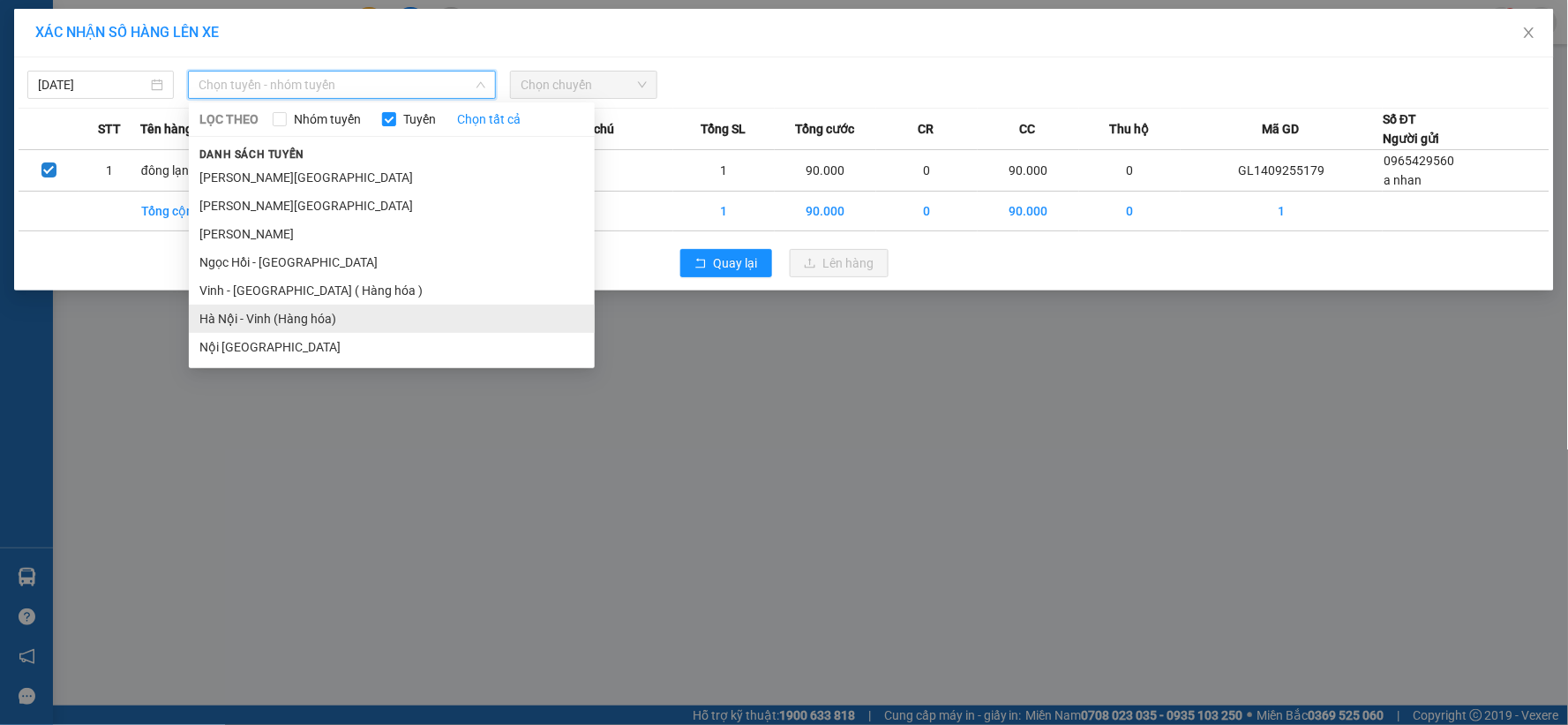
click at [304, 324] on li "Hà Nội - Vinh (Hàng hóa)" at bounding box center [392, 319] width 406 height 29
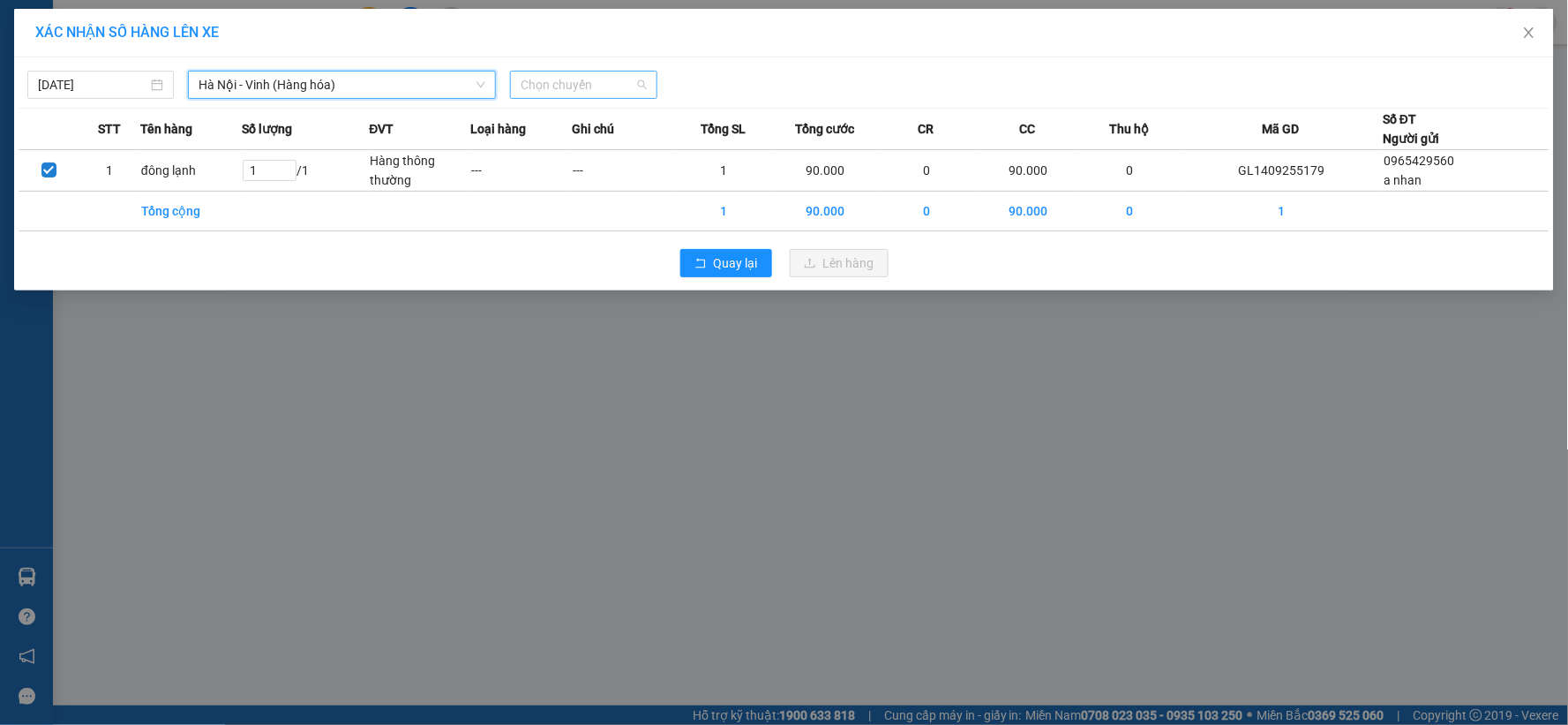
drag, startPoint x: 574, startPoint y: 75, endPoint x: 570, endPoint y: 116, distance: 41.2
click at [574, 76] on span "Chọn chuyến" at bounding box center [583, 85] width 125 height 27
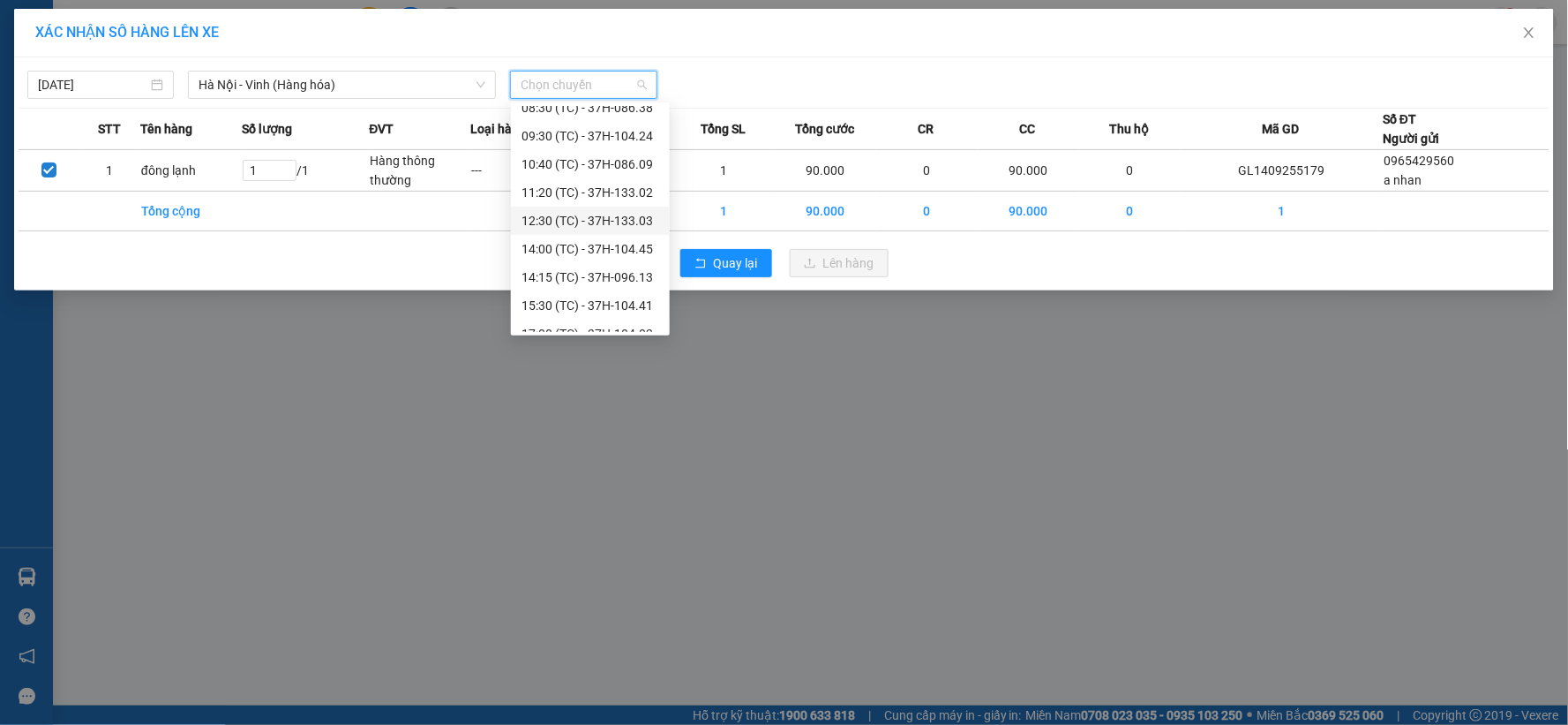
scroll to position [56, 0]
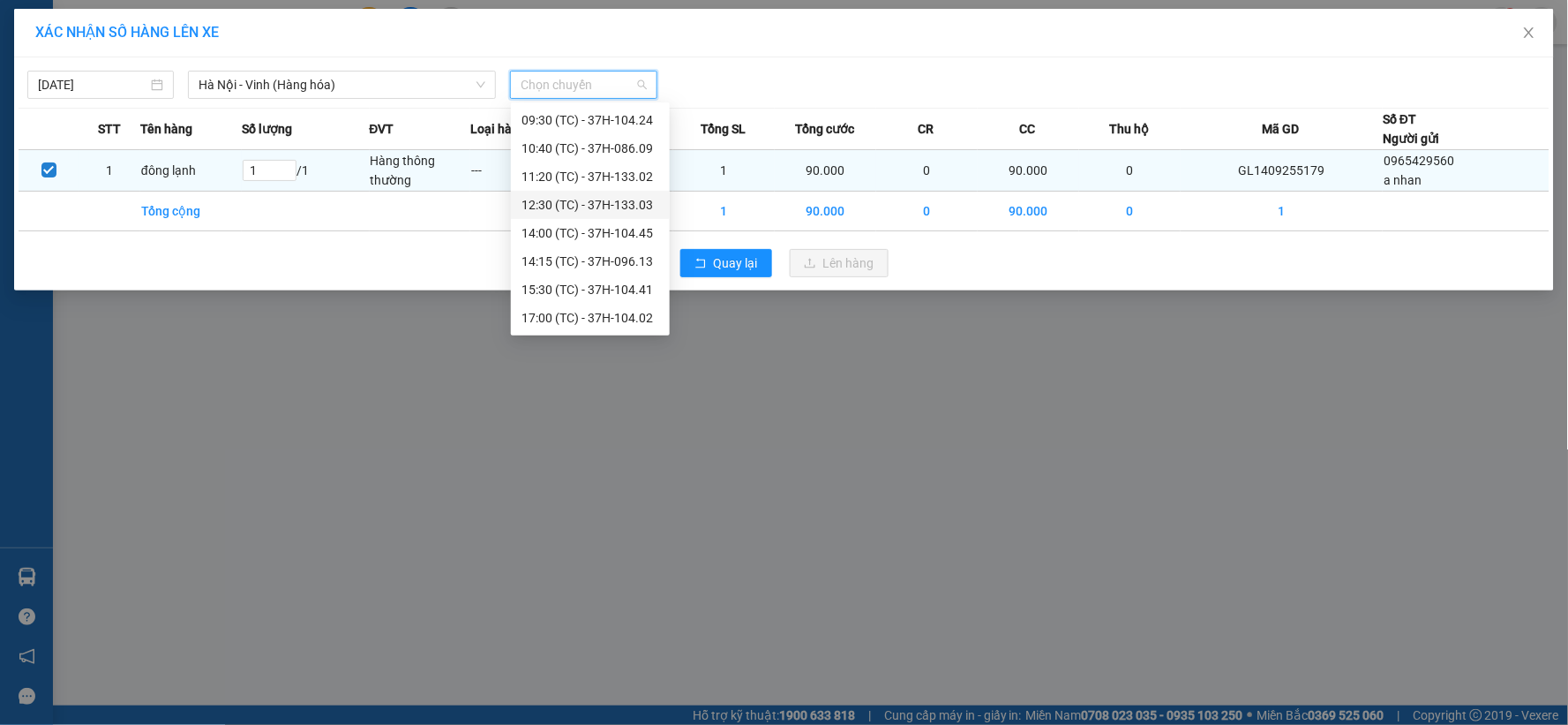
click at [634, 195] on div "12:30 (TC) - 37H-133.03" at bounding box center [590, 205] width 137 height 19
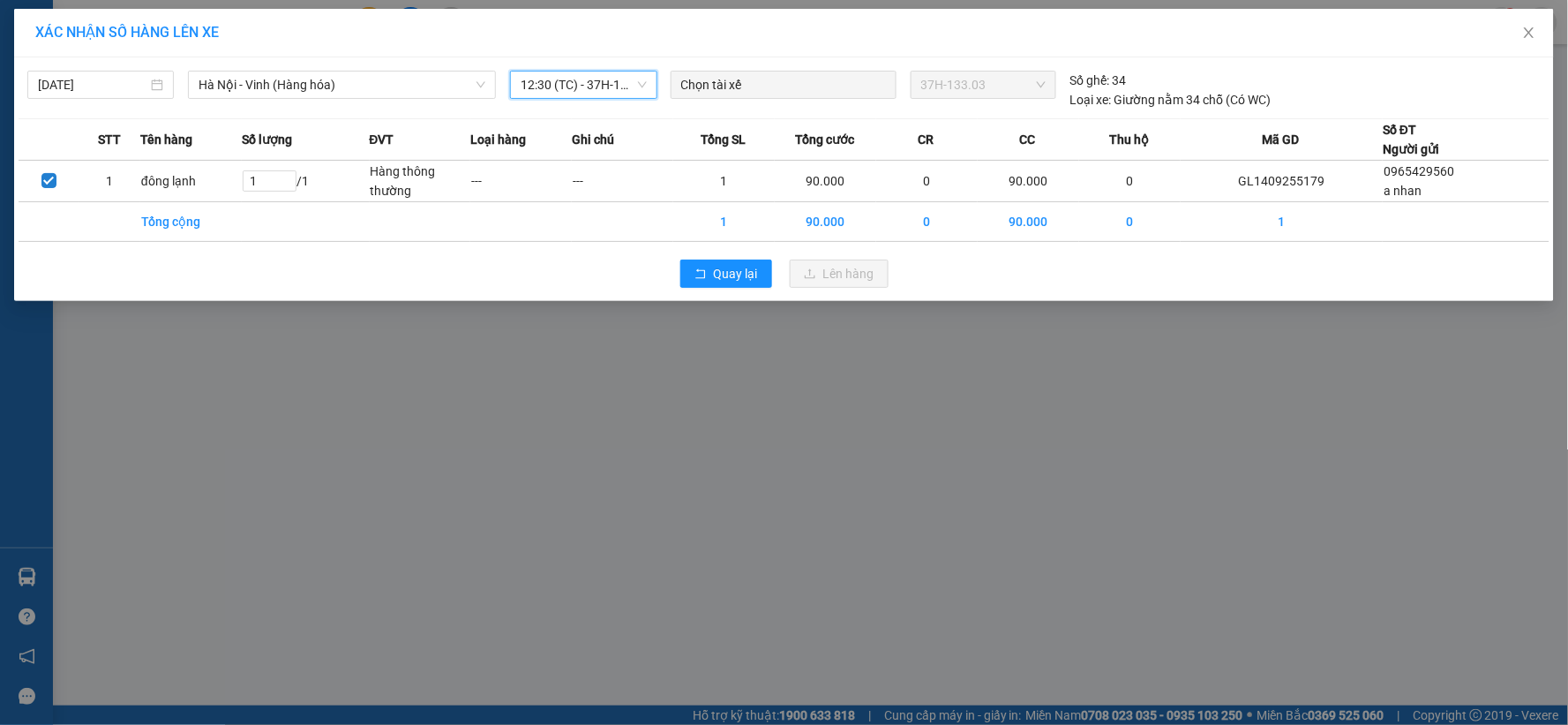
click at [850, 342] on div "XÁC NHẬN SỐ HÀNG LÊN XE [DATE] [GEOGRAPHIC_DATA] - [GEOGRAPHIC_DATA] (Hàng hóa)…" at bounding box center [784, 362] width 1568 height 725
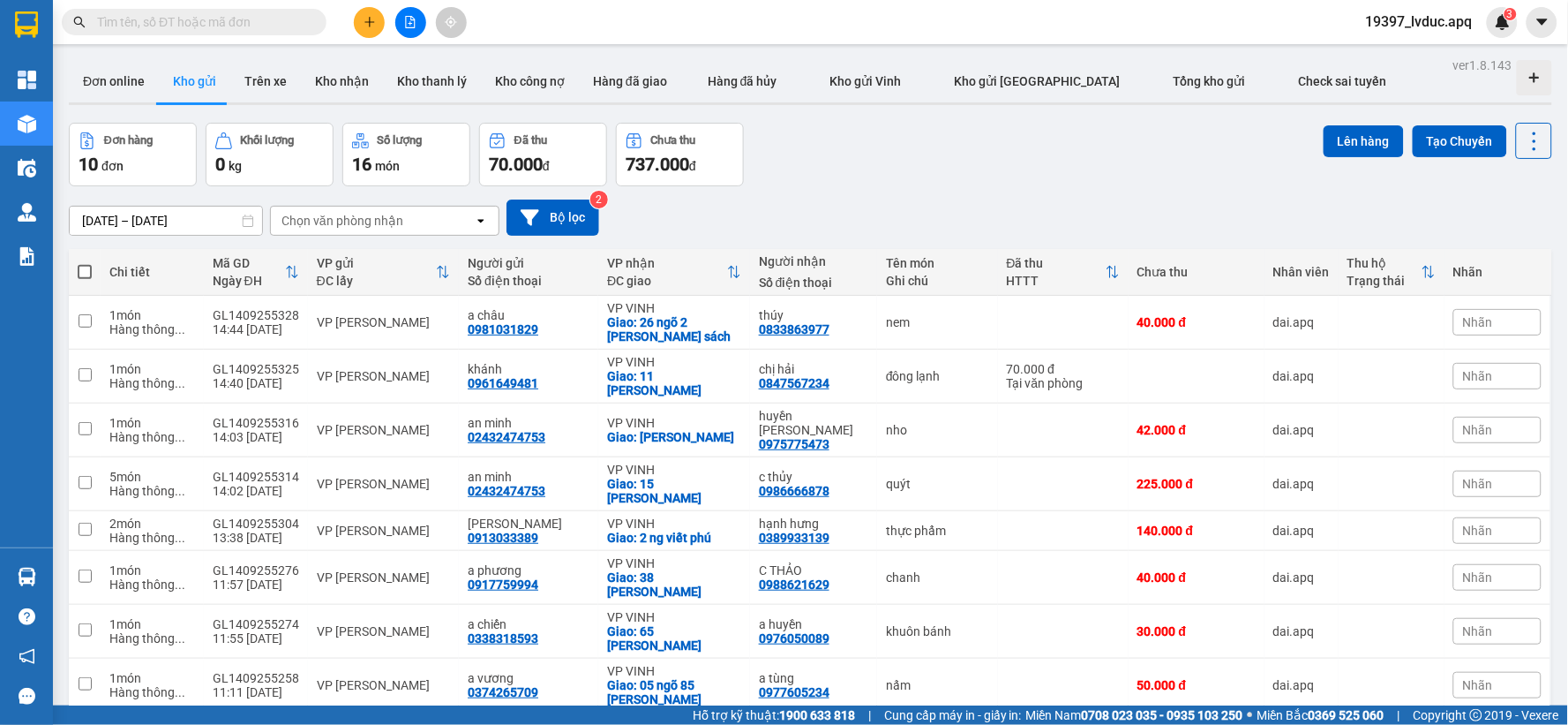
click at [415, 13] on button at bounding box center [411, 23] width 31 height 31
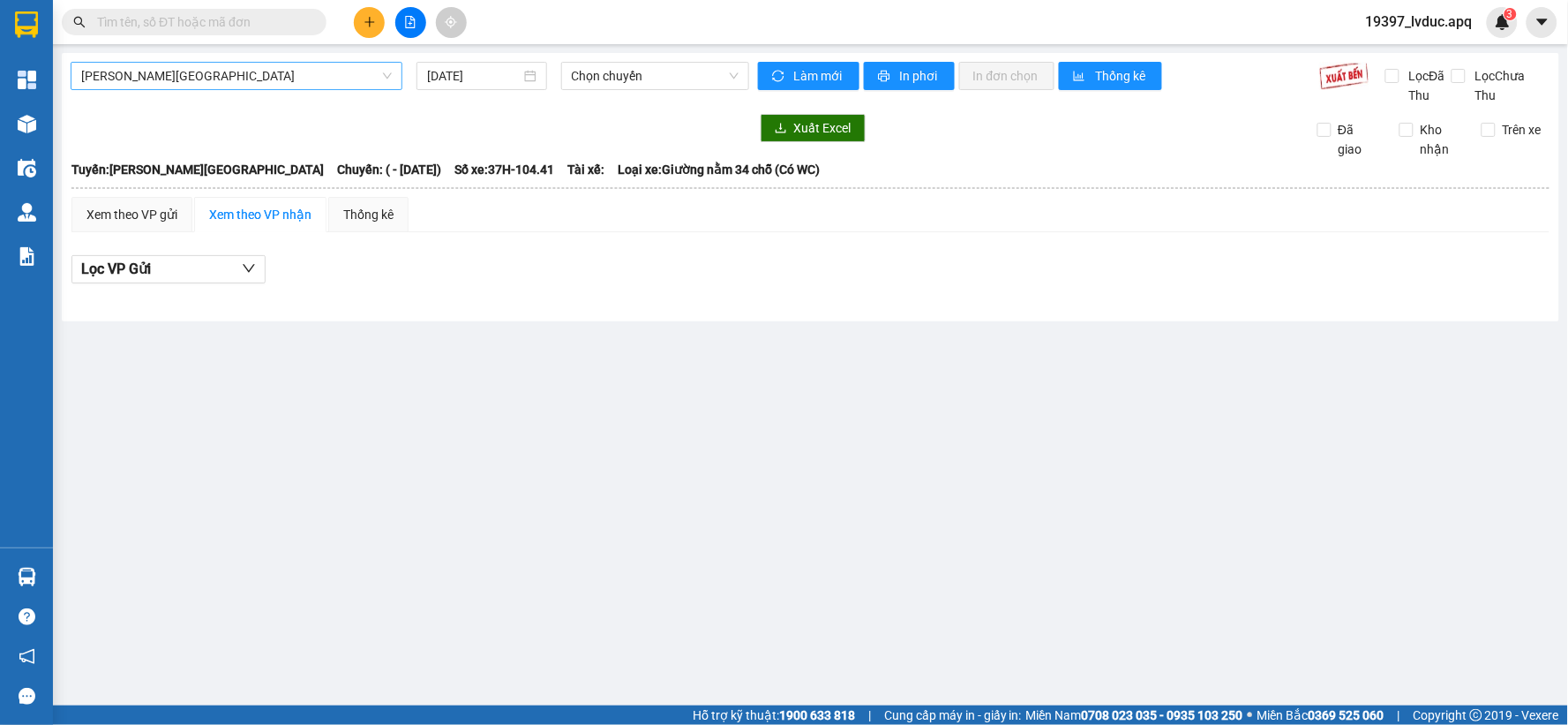
click at [301, 80] on span "[PERSON_NAME][GEOGRAPHIC_DATA]" at bounding box center [236, 76] width 310 height 27
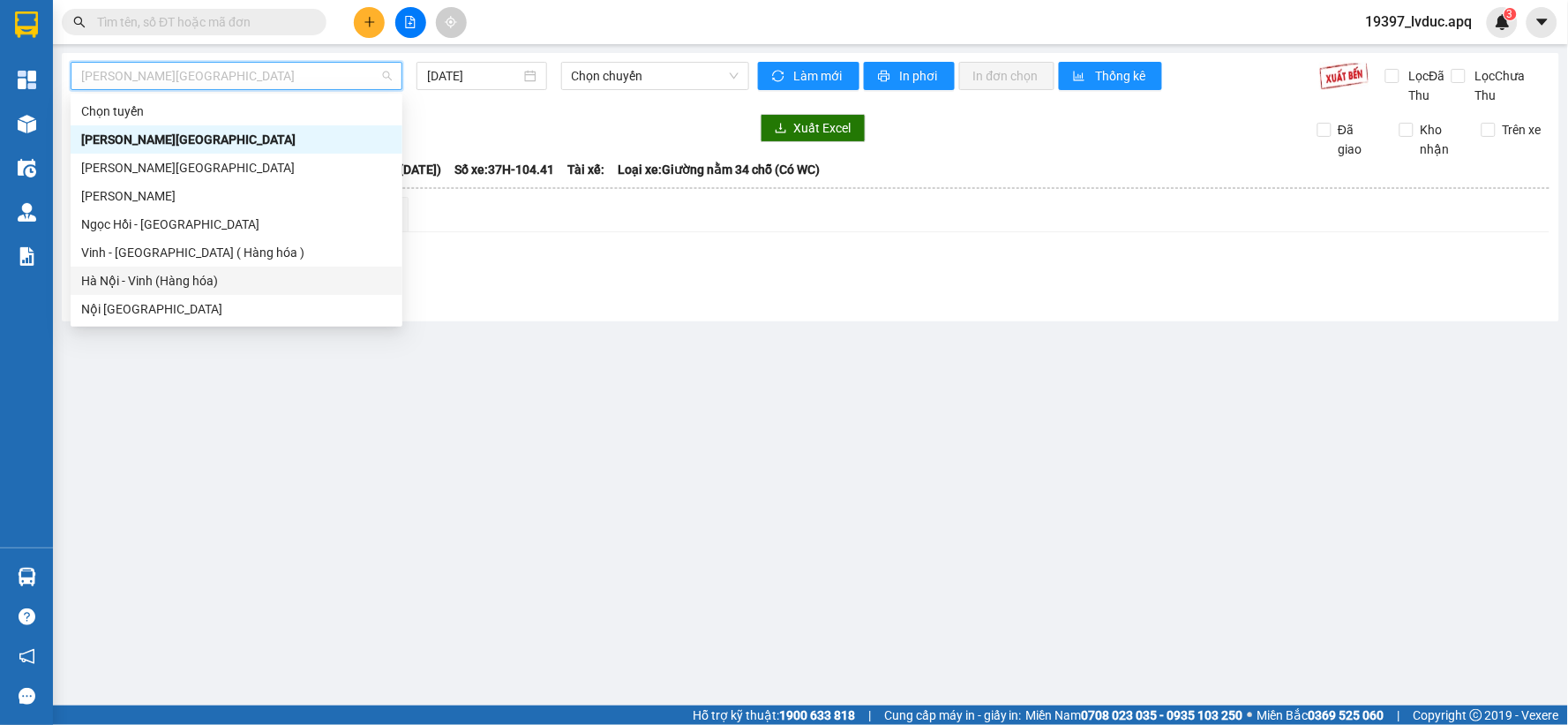
click at [279, 276] on div "Hà Nội - Vinh (Hàng hóa)" at bounding box center [236, 280] width 310 height 19
type input "[DATE]"
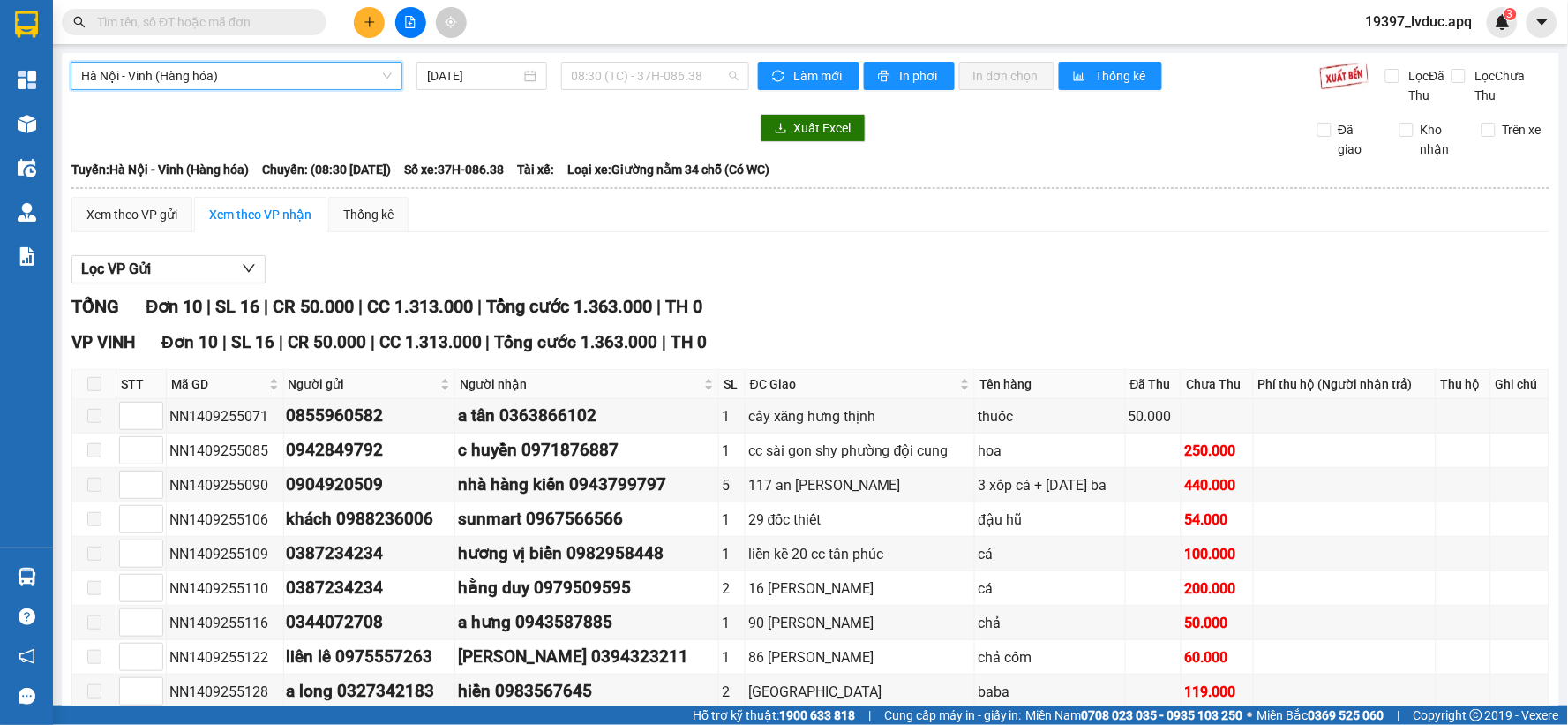
drag, startPoint x: 639, startPoint y: 74, endPoint x: 647, endPoint y: 179, distance: 105.3
click at [639, 75] on span "08:30 (TC) - 37H-086.38" at bounding box center [655, 76] width 167 height 27
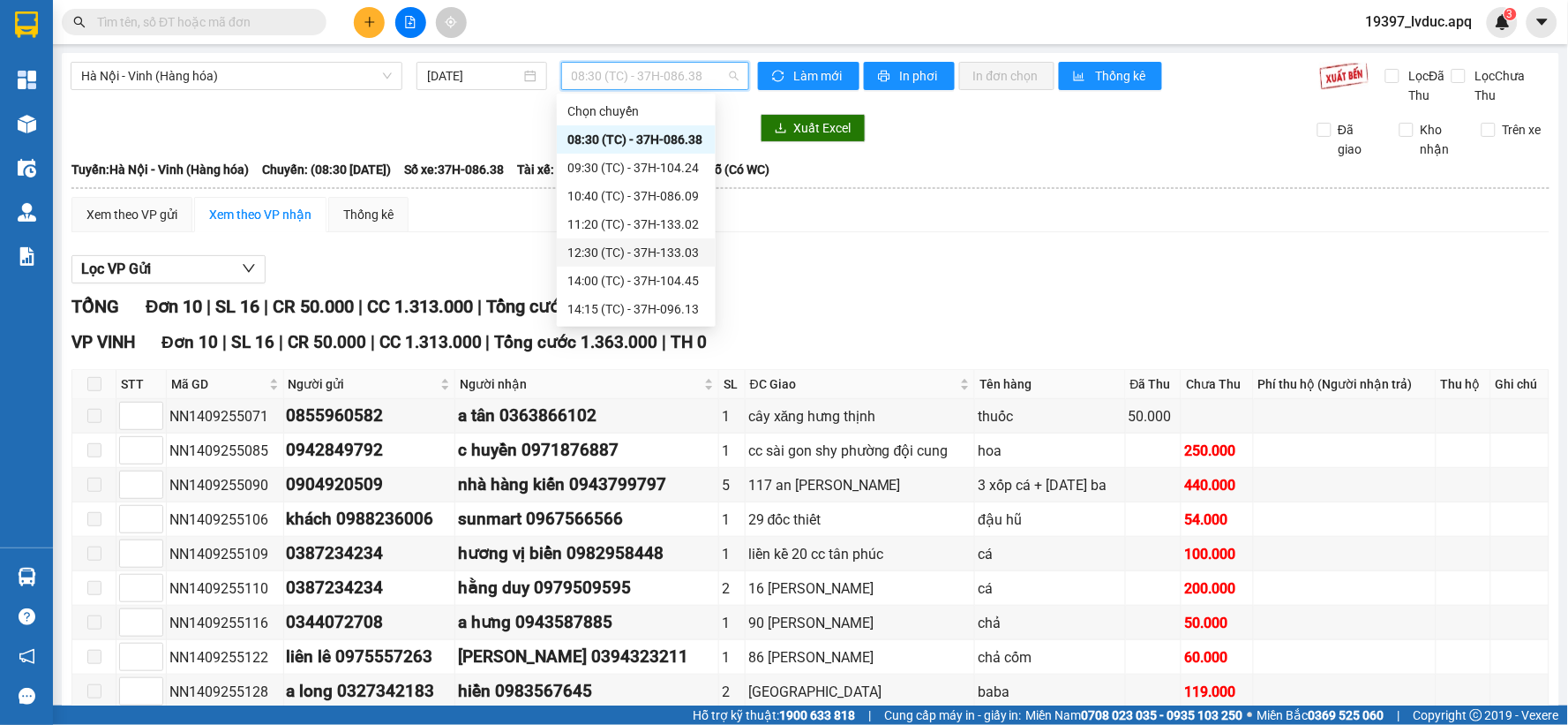
scroll to position [56, 0]
click at [685, 195] on div "12:30 (TC) - 37H-133.03" at bounding box center [636, 195] width 137 height 19
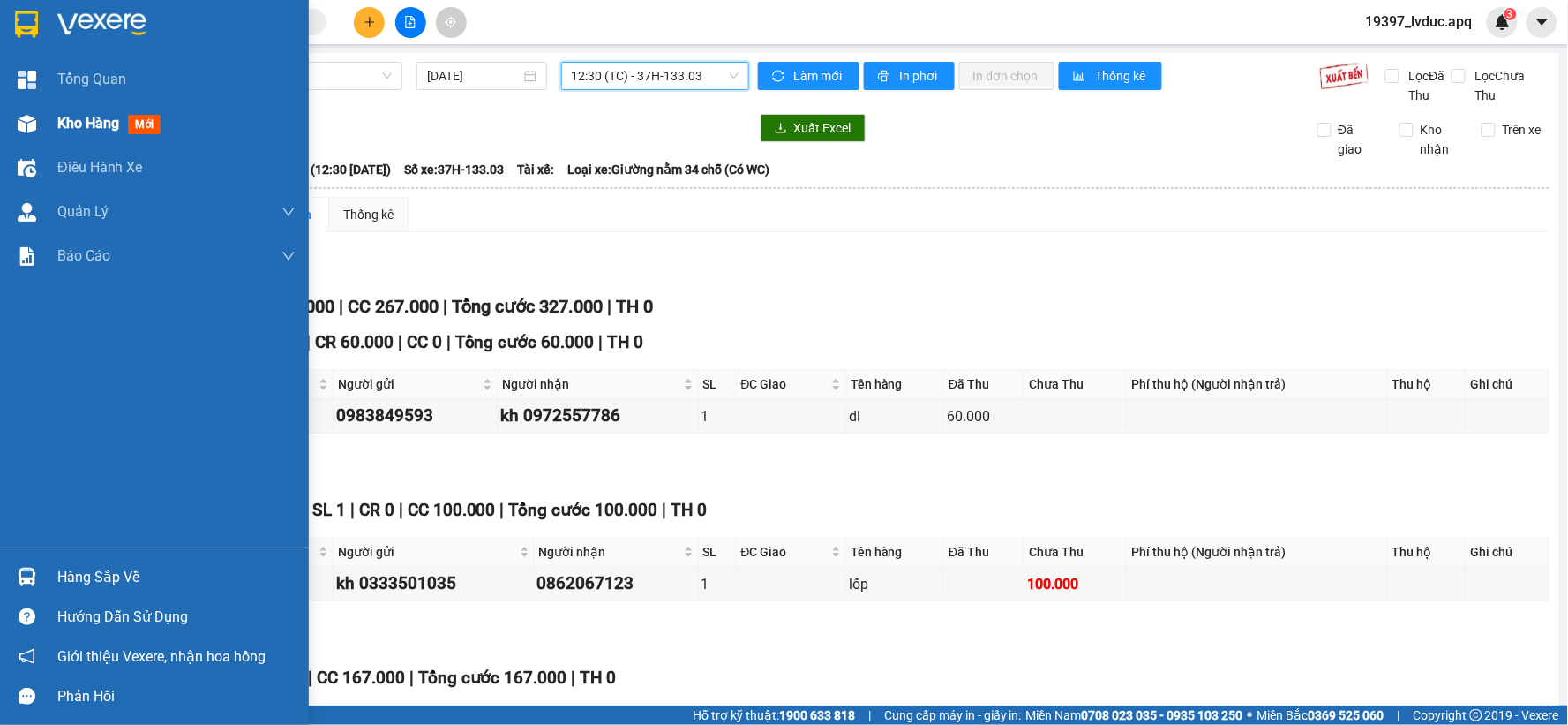
click at [45, 130] on div "Kho hàng mới" at bounding box center [154, 123] width 309 height 44
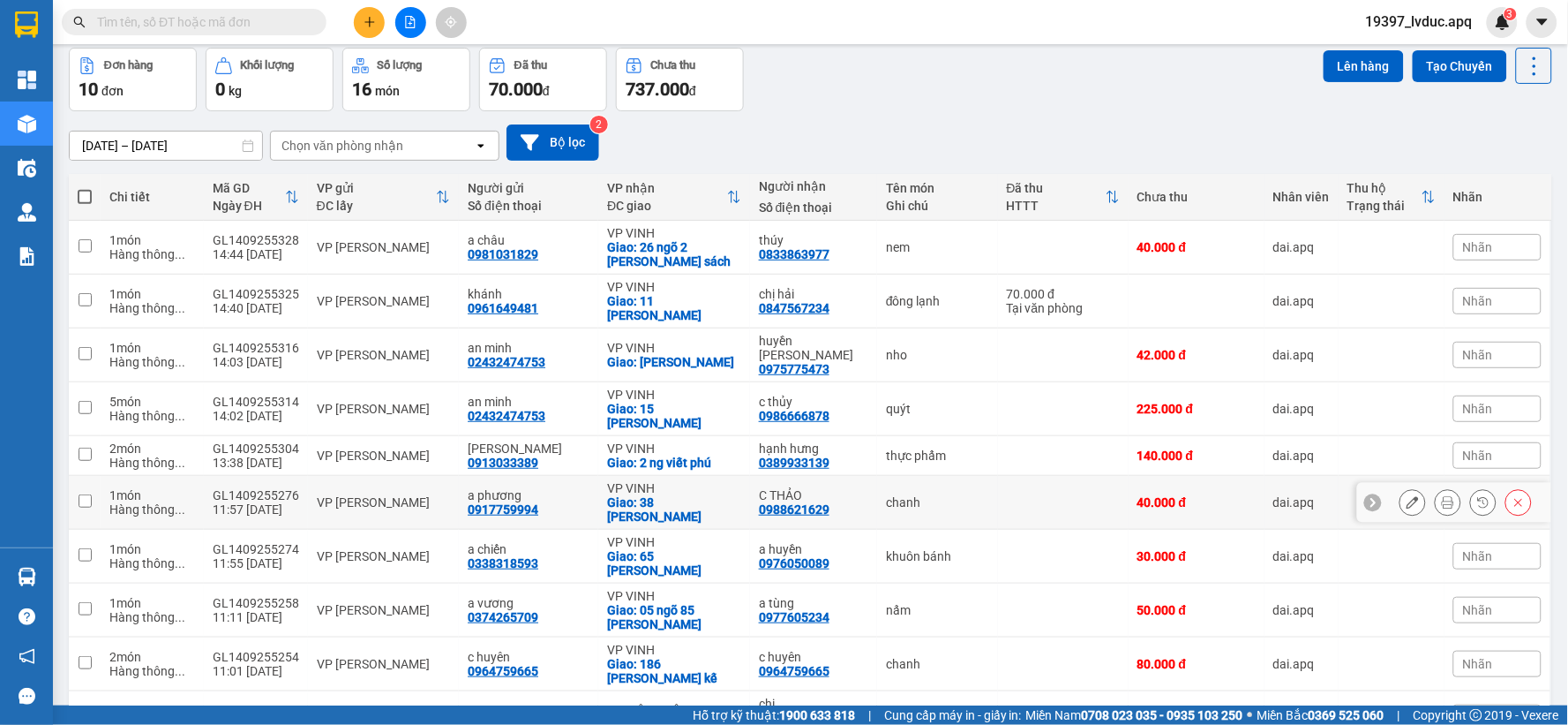
scroll to position [90, 0]
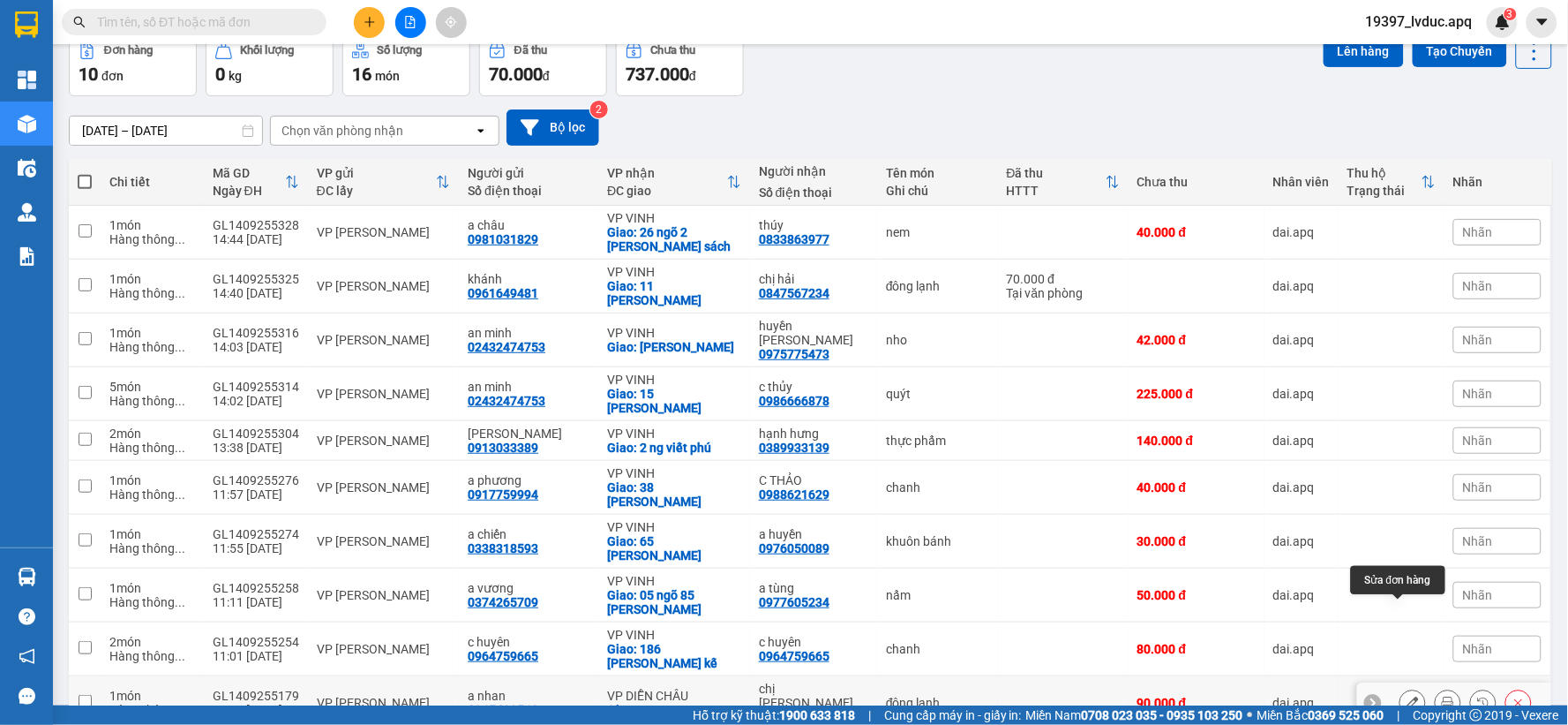
click at [1407, 696] on icon at bounding box center [1412, 702] width 12 height 12
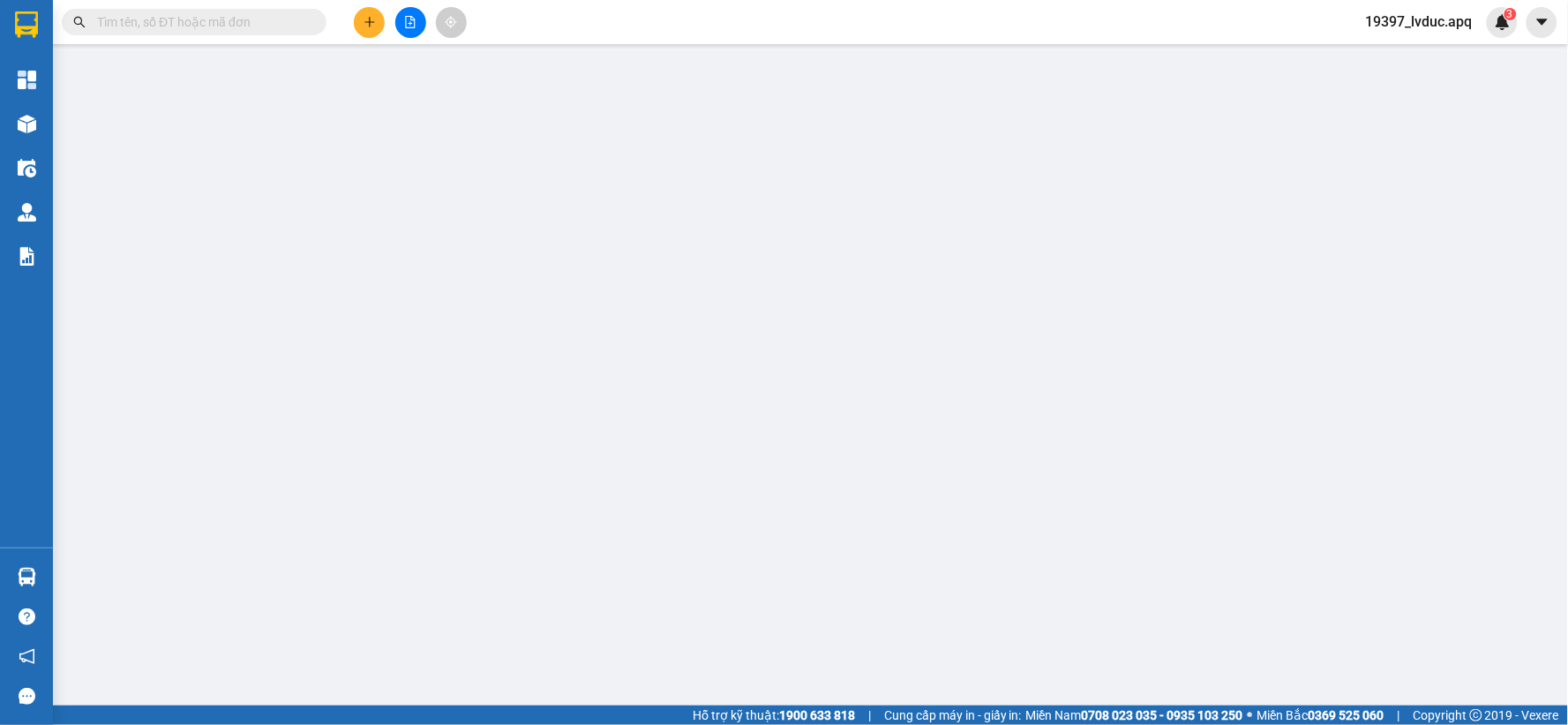
type input "0965429560"
type input "a nhan"
type input "0372310357"
type input "chị [PERSON_NAME]"
checkbox input "true"
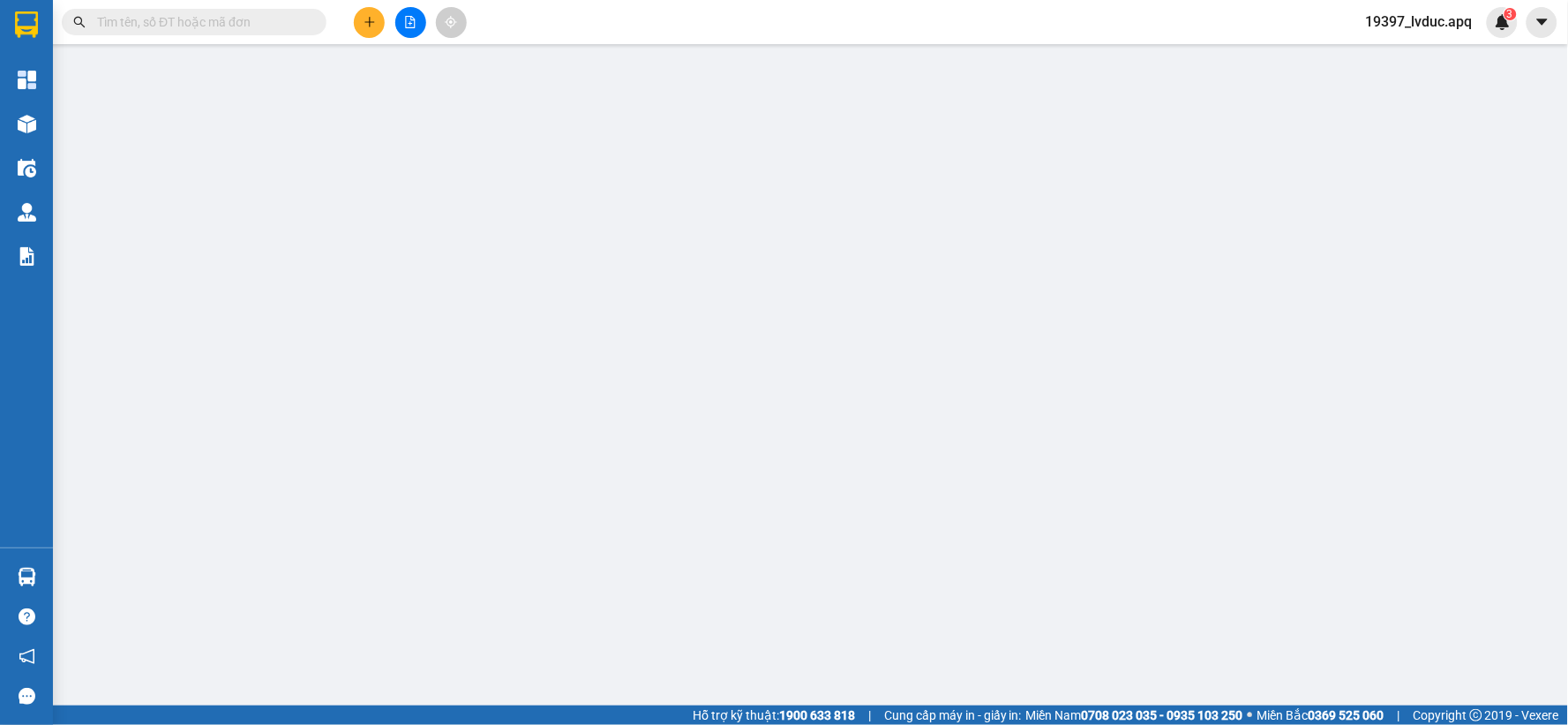
type input "vp"
type input "90.000"
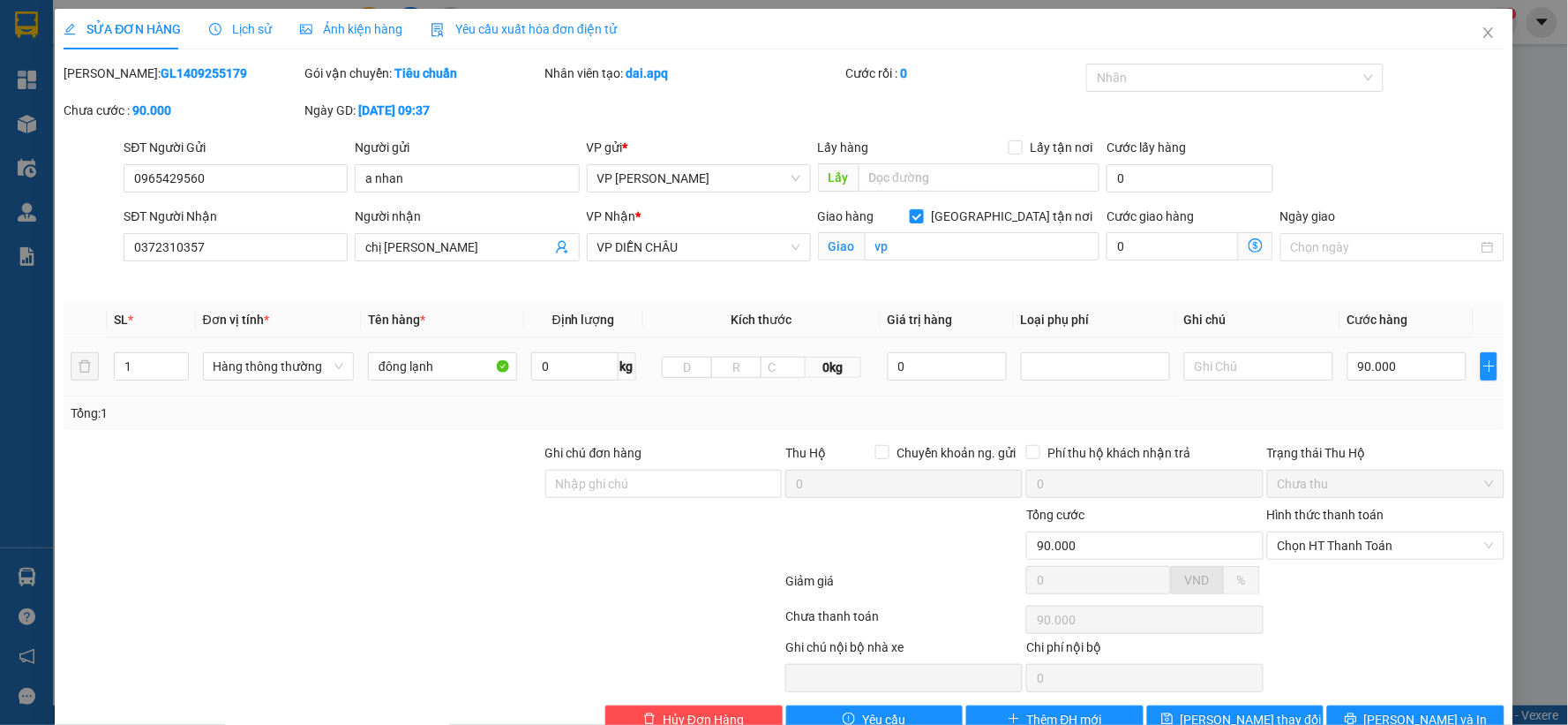
click at [1239, 343] on td at bounding box center [1258, 367] width 163 height 59
click at [1242, 373] on input "text" at bounding box center [1259, 366] width 149 height 29
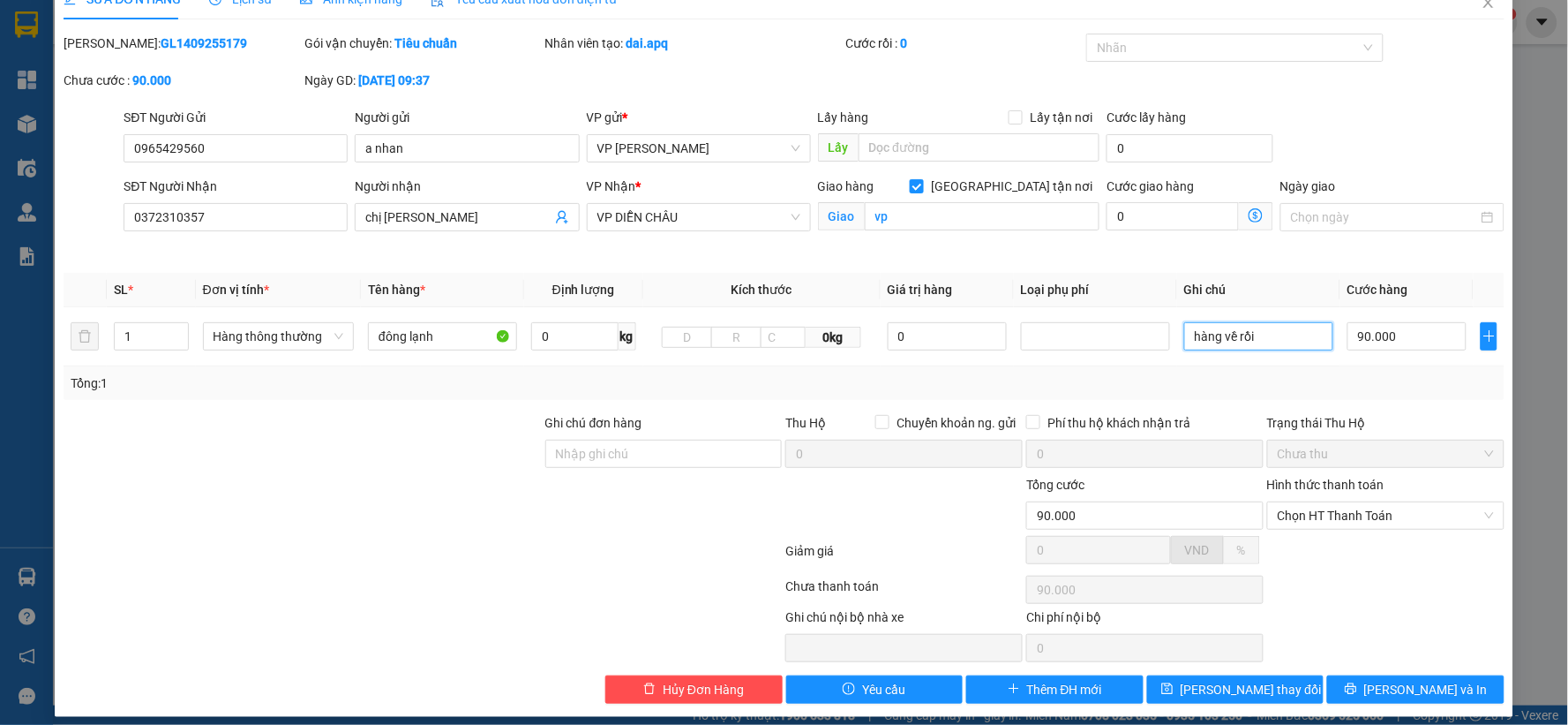
scroll to position [42, 0]
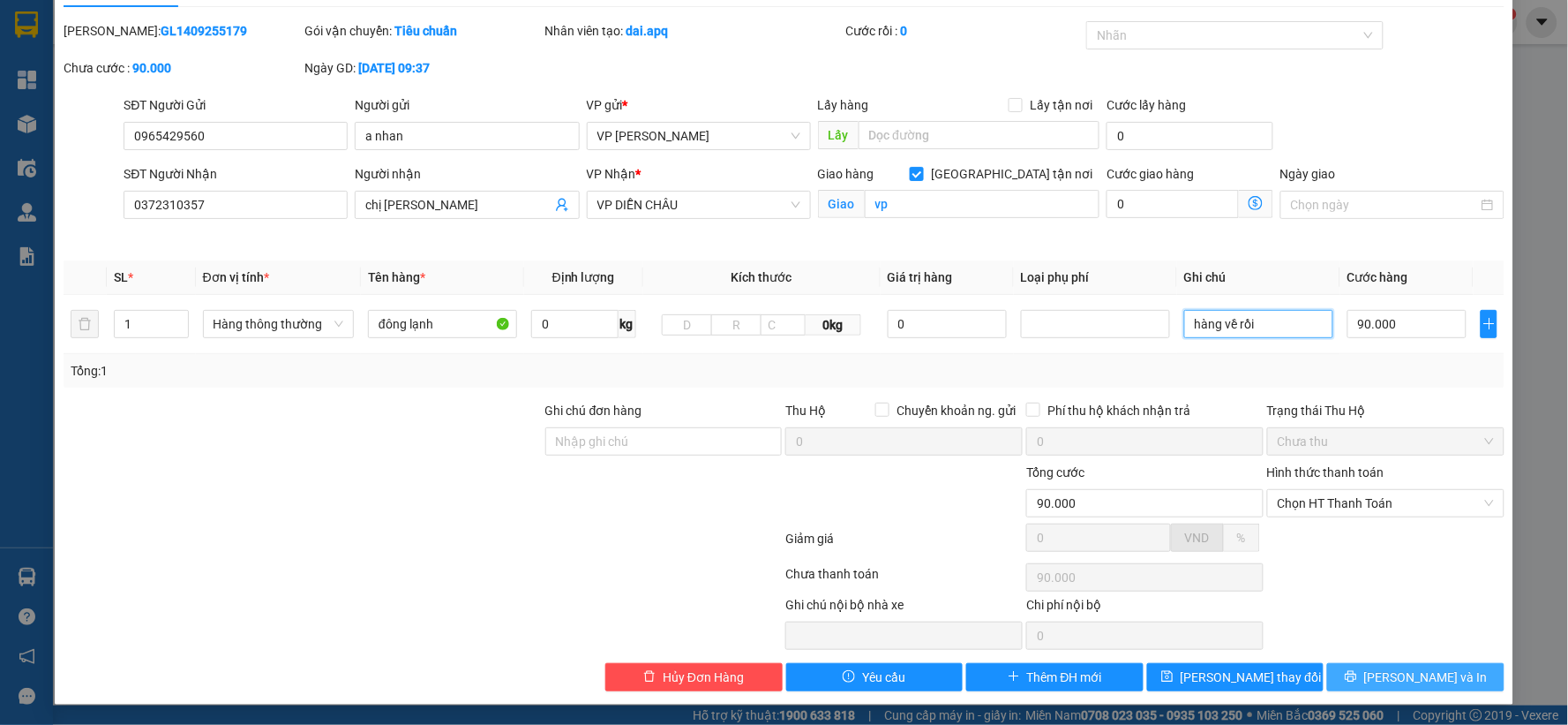
type input "hàng về rồi"
click at [1361, 665] on button "[PERSON_NAME] và In" at bounding box center [1416, 676] width 178 height 29
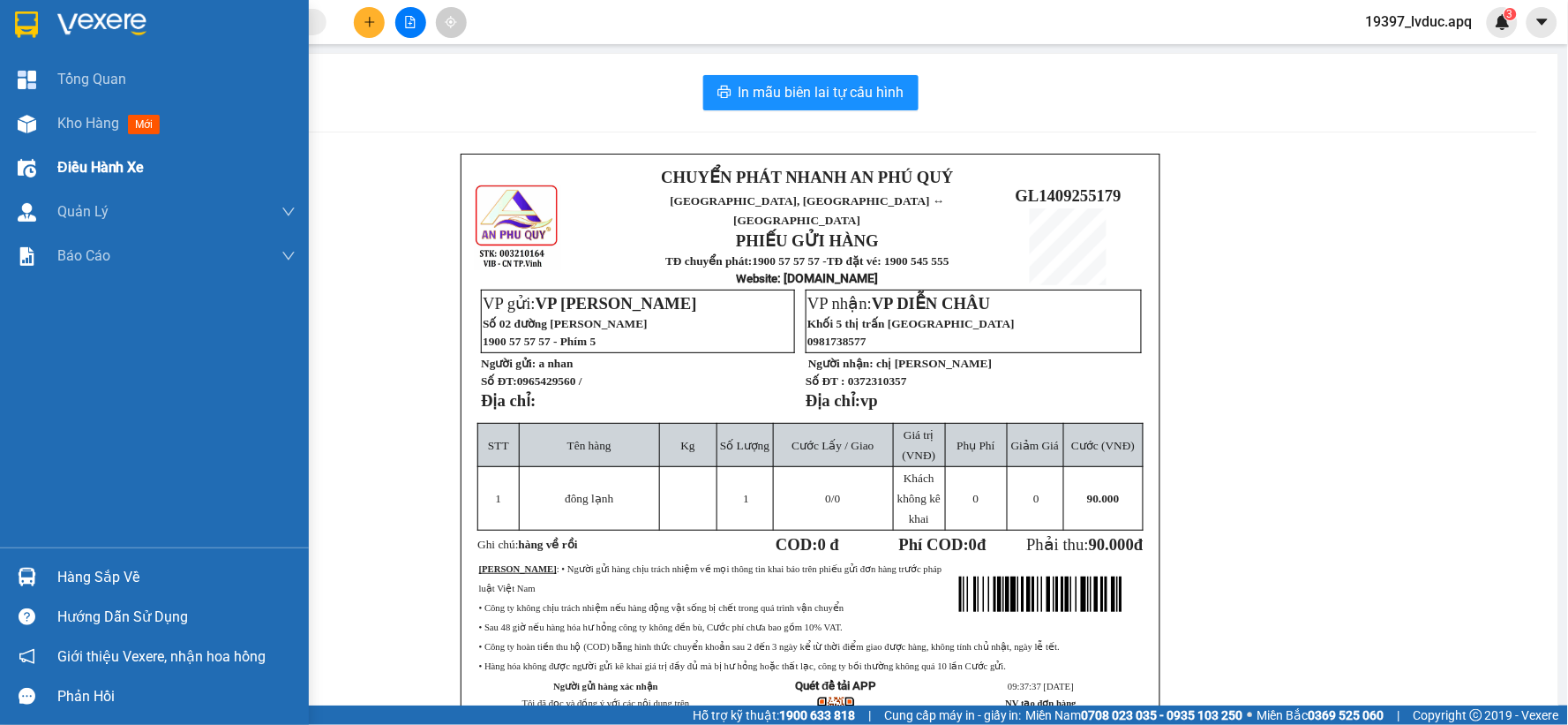
click at [46, 147] on div "Điều hành xe" at bounding box center [154, 168] width 309 height 44
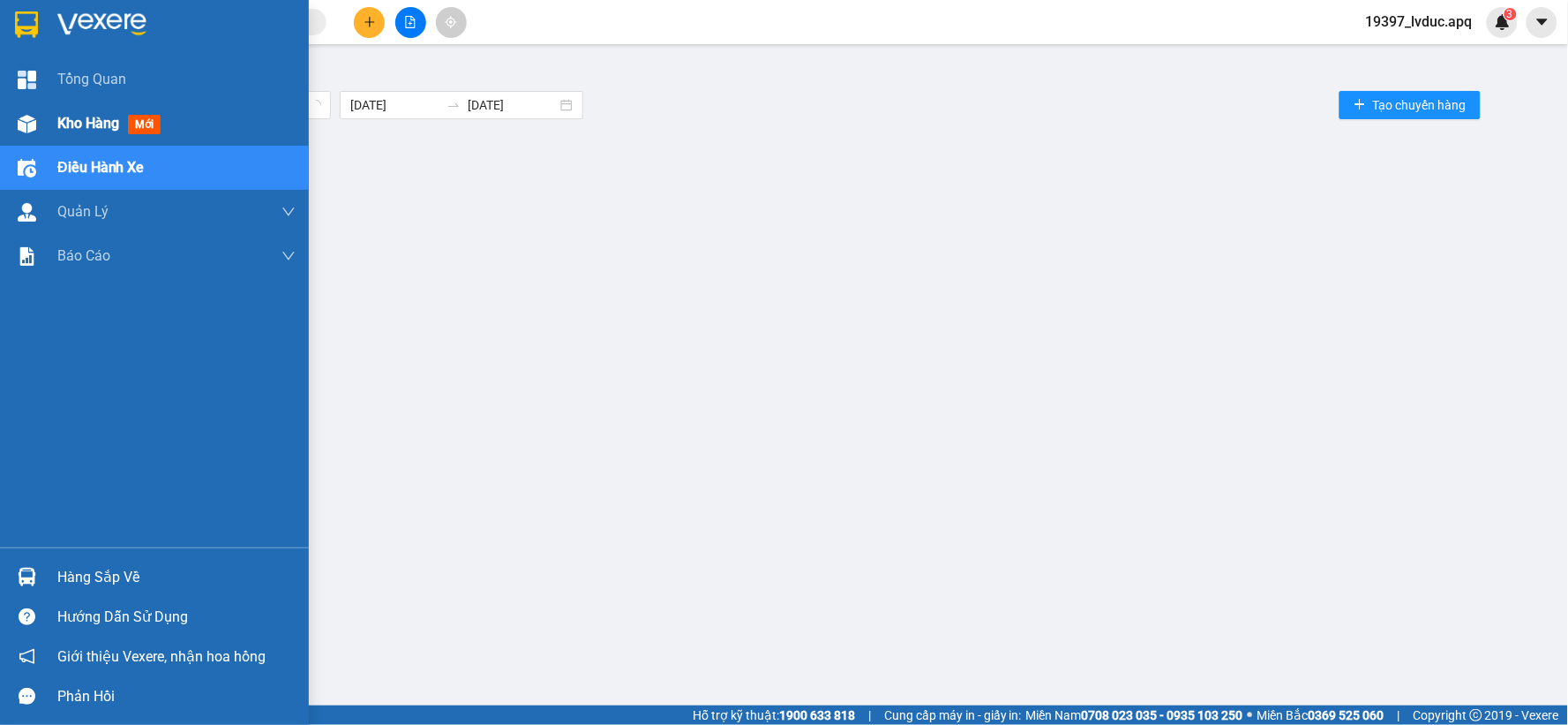
click at [74, 112] on div "Kho hàng mới" at bounding box center [112, 123] width 111 height 22
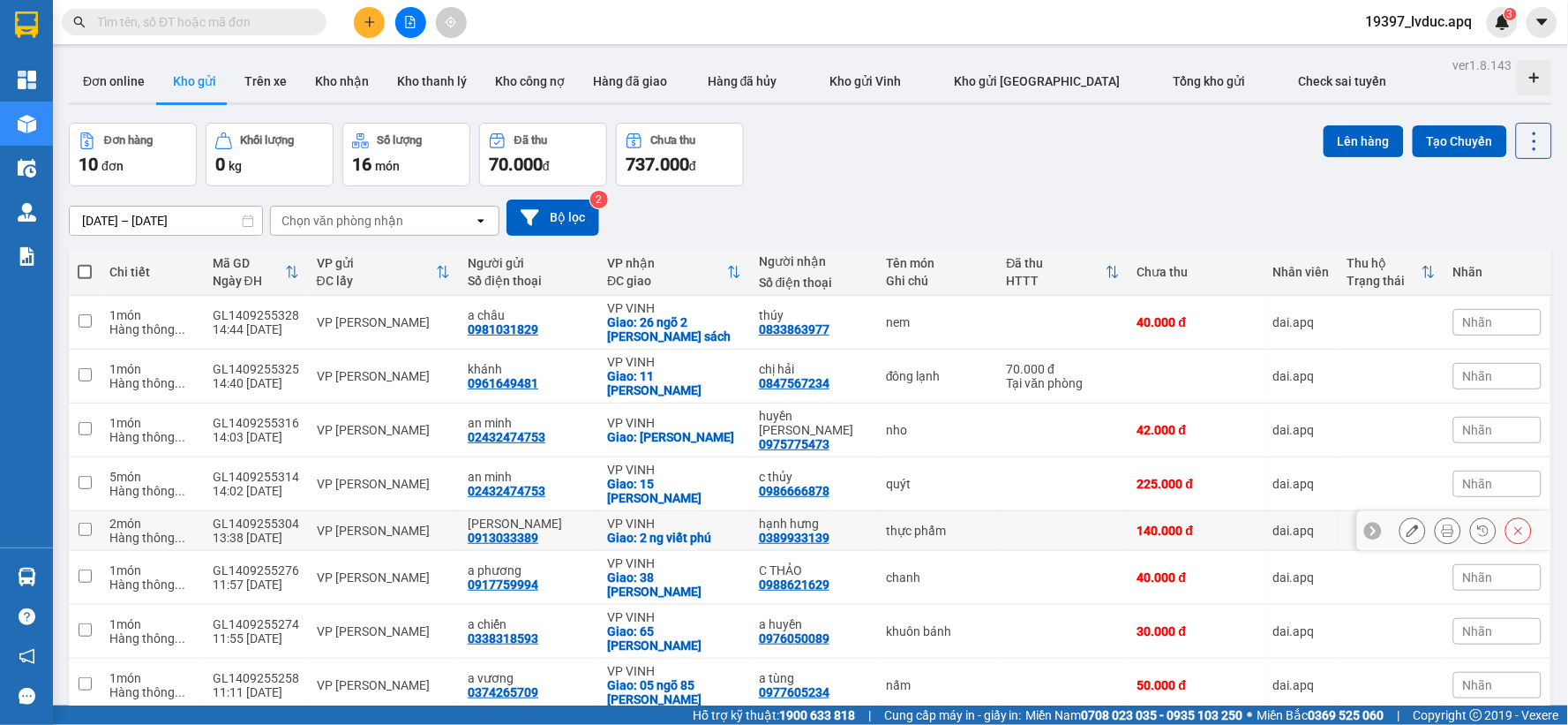
scroll to position [90, 0]
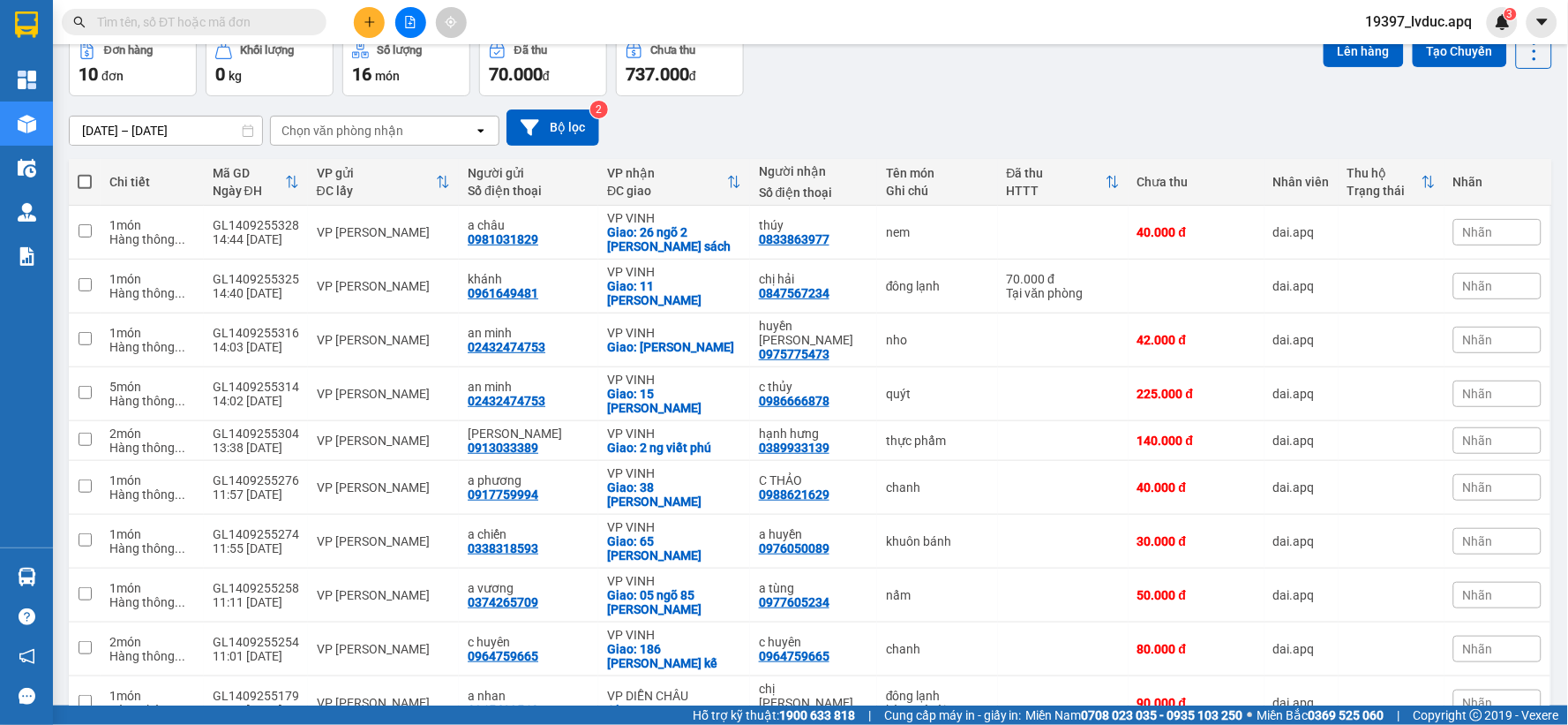
click at [1459, 626] on span "100 / trang" at bounding box center [1471, 622] width 64 height 18
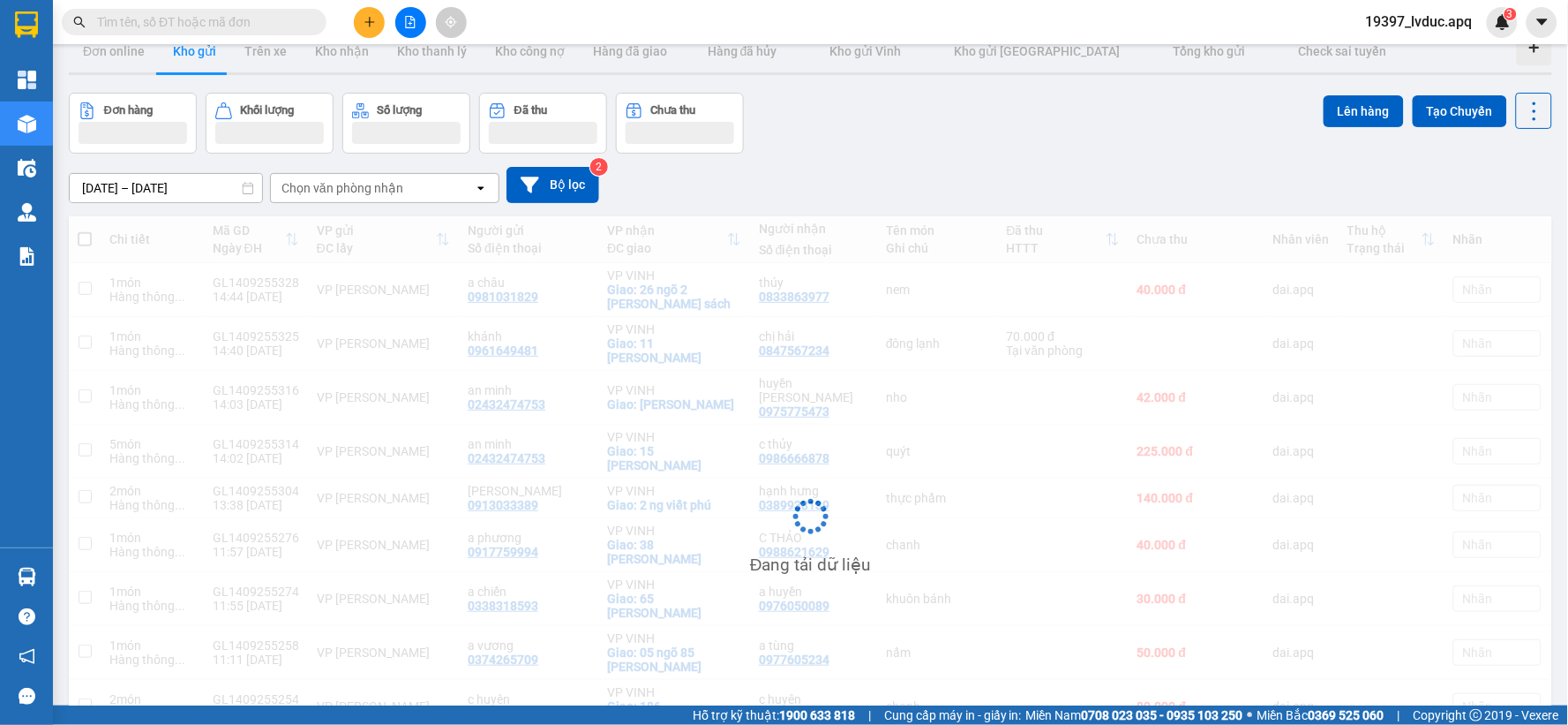
scroll to position [0, 0]
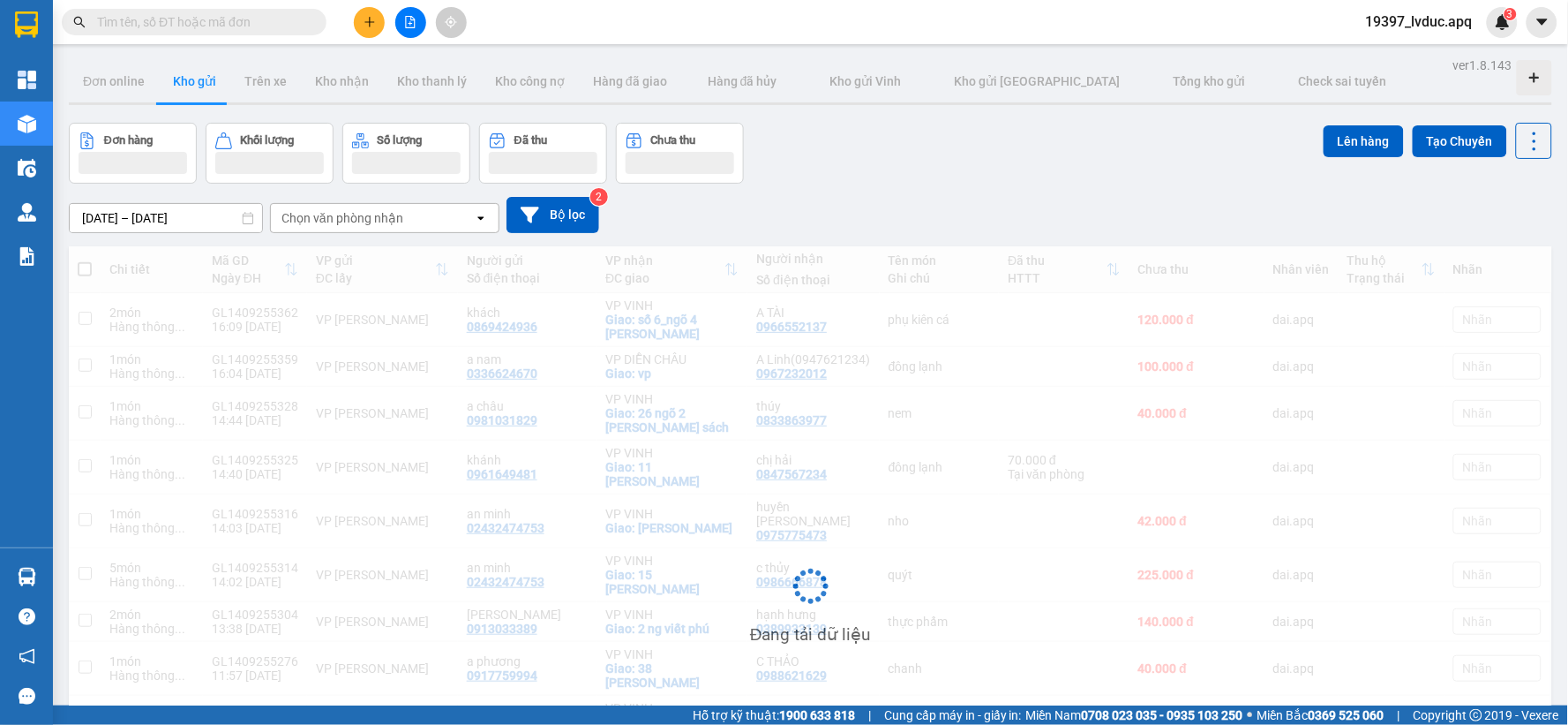
click at [247, 18] on input "text" at bounding box center [201, 21] width 208 height 19
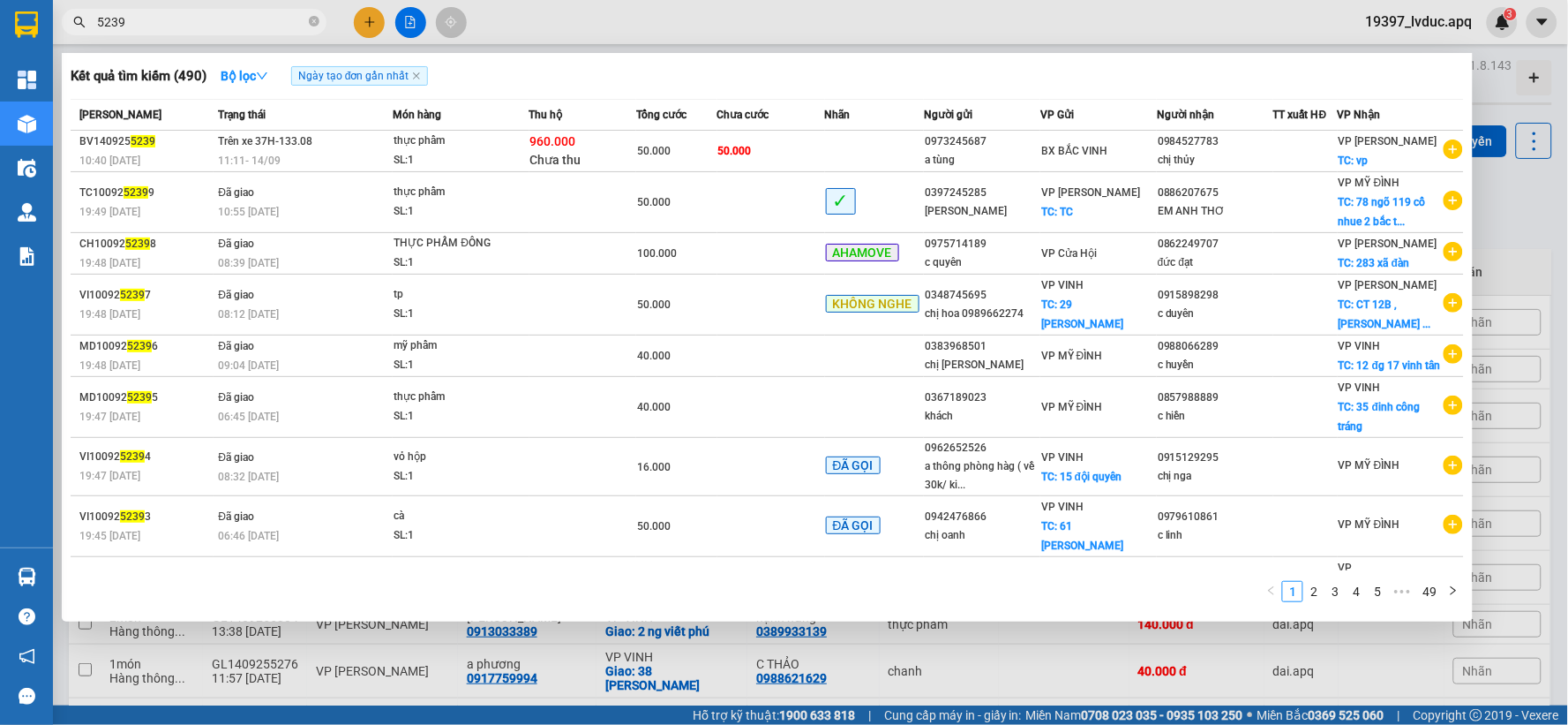
type input "5239"
